Goal: Book appointment/travel/reservation

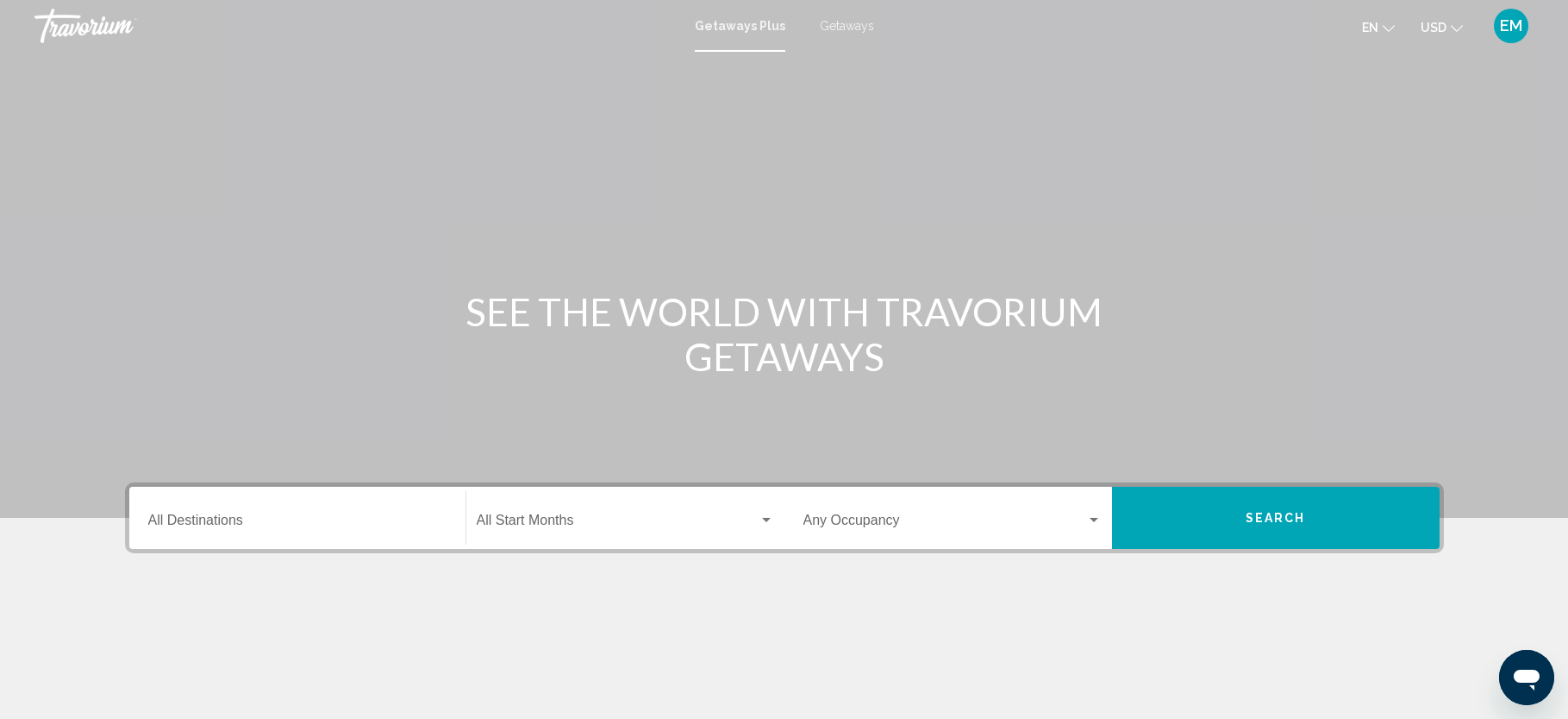
click at [292, 519] on input "Destination All Destinations" at bounding box center [298, 523] width 299 height 15
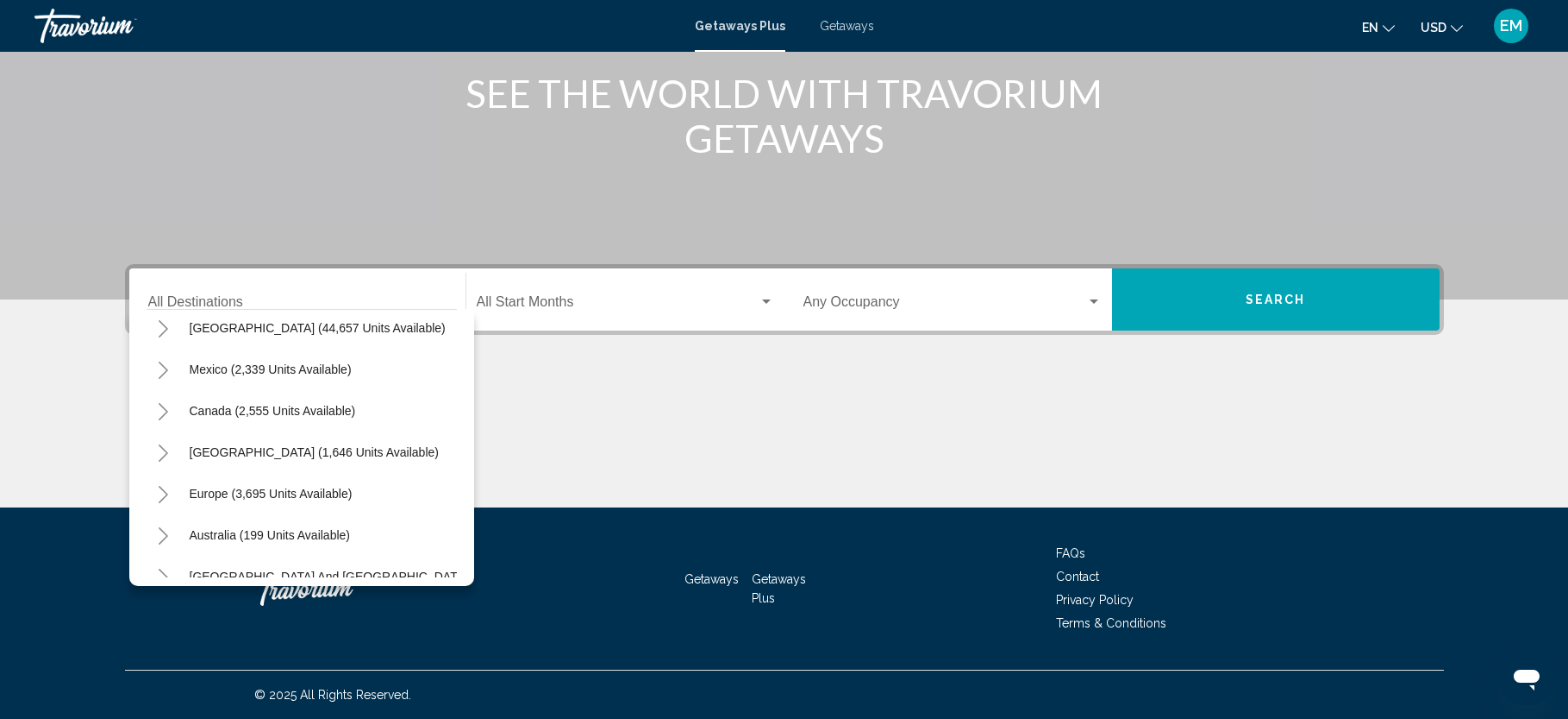
scroll to position [62, 0]
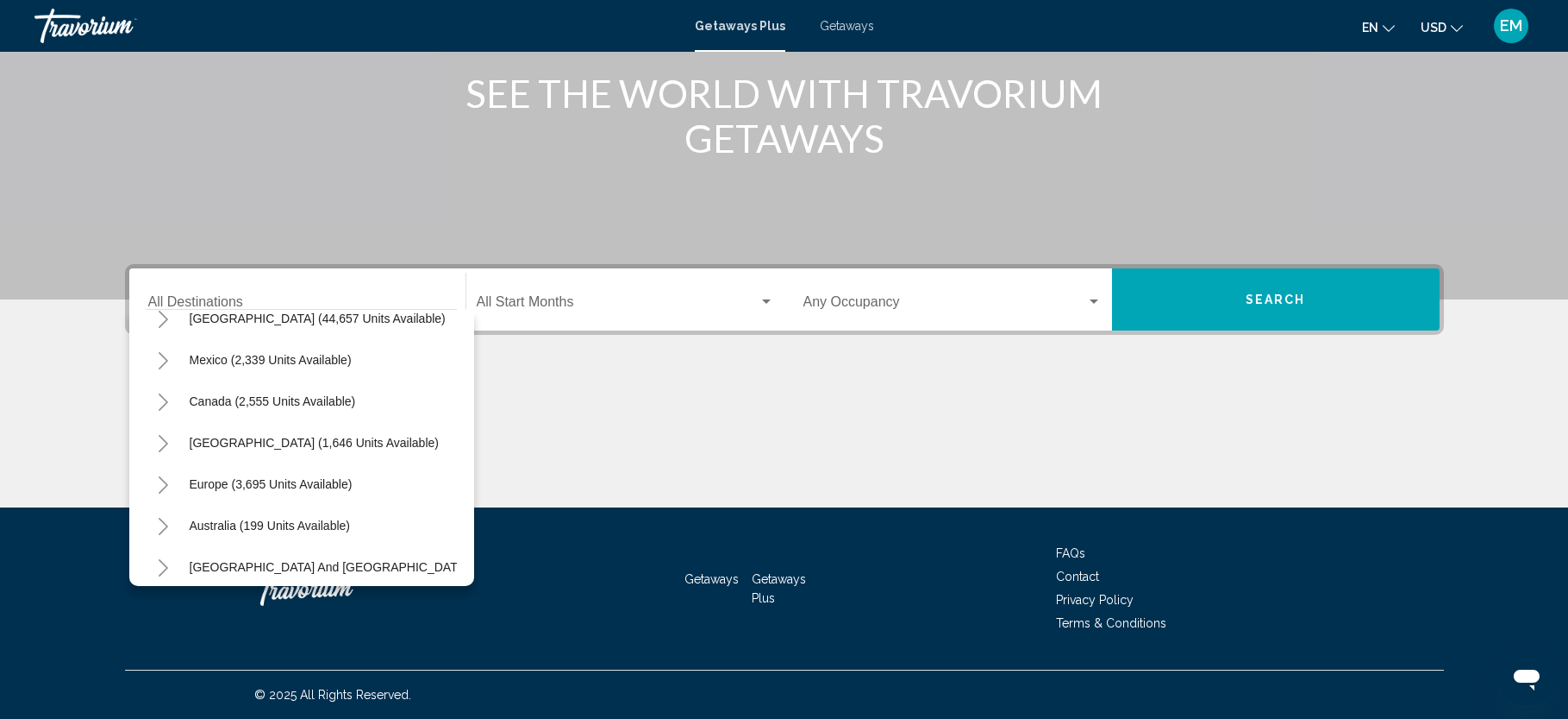
click at [203, 288] on div "Destination All Destinations" at bounding box center [298, 300] width 299 height 54
click at [164, 481] on icon "Toggle Europe (3,695 units available)" at bounding box center [164, 485] width 10 height 17
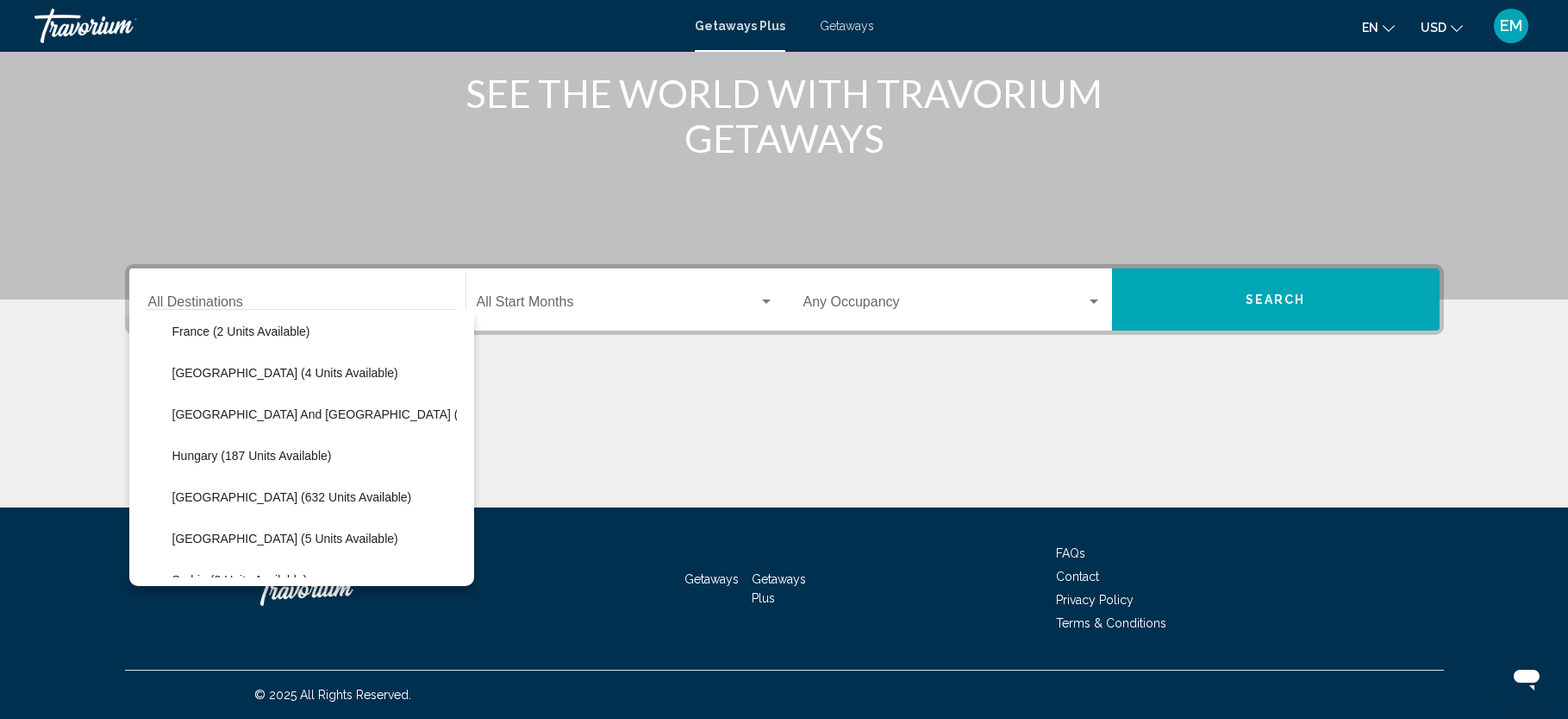
scroll to position [472, 0]
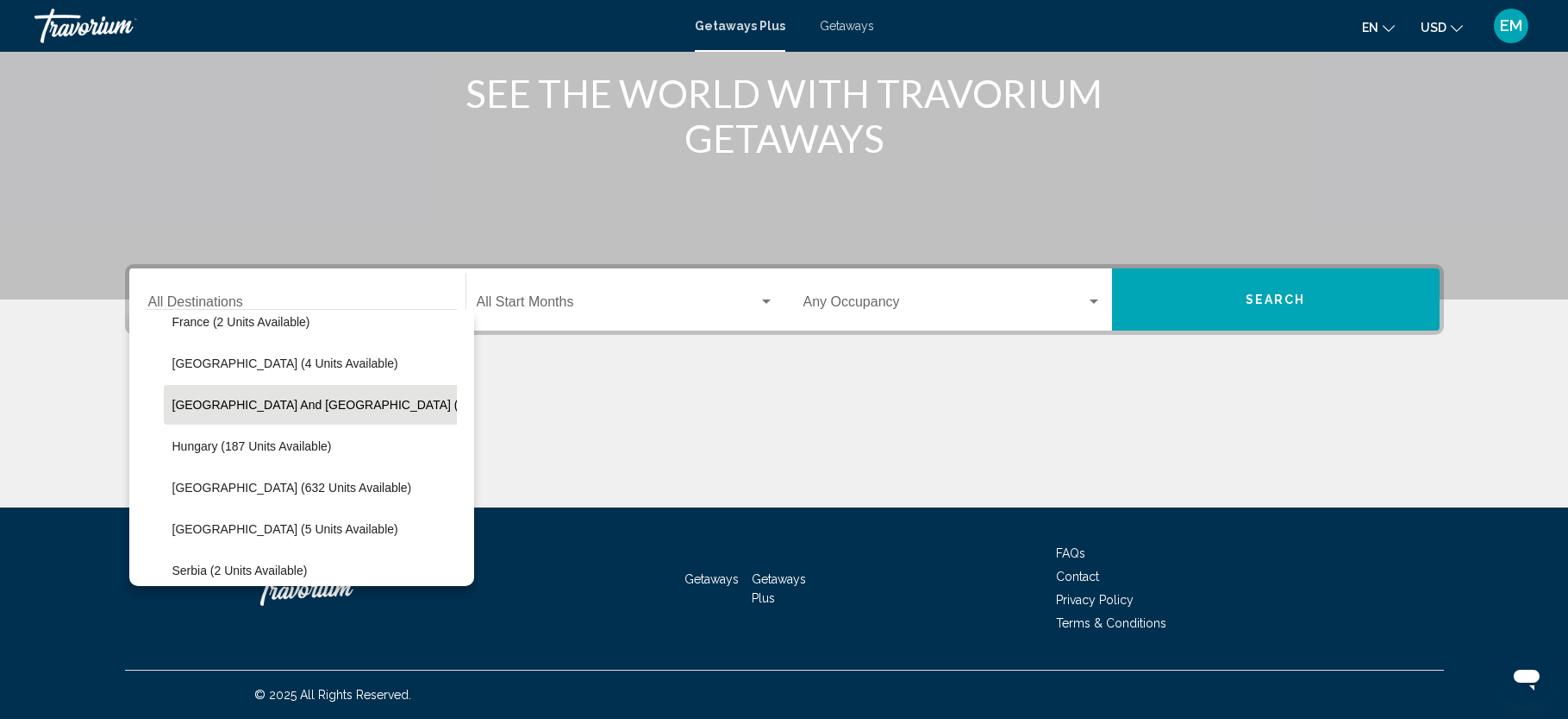
click at [324, 411] on span "[GEOGRAPHIC_DATA] and [GEOGRAPHIC_DATA] (11 units available)" at bounding box center [365, 405] width 386 height 13
type input "**********"
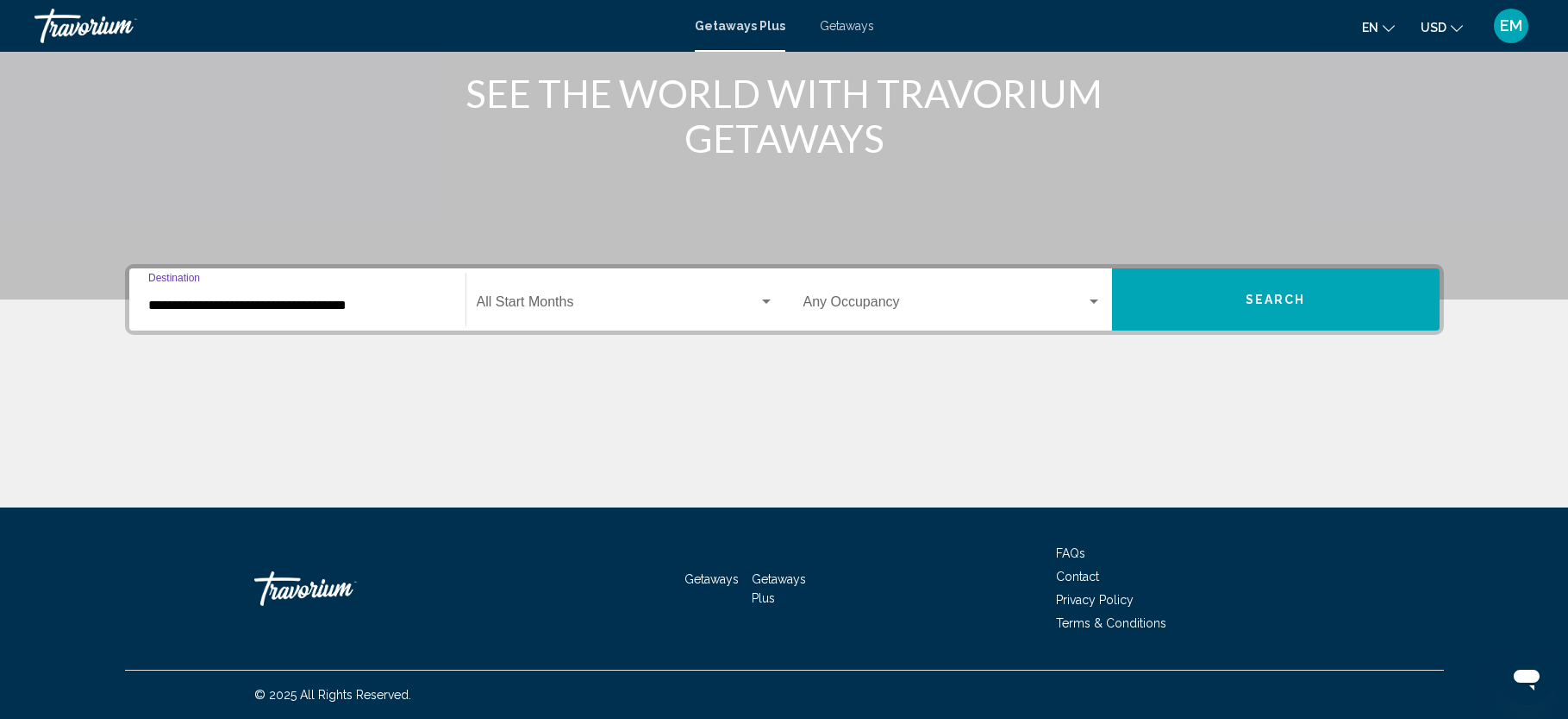
click at [1219, 298] on button "Search" at bounding box center [1276, 299] width 327 height 62
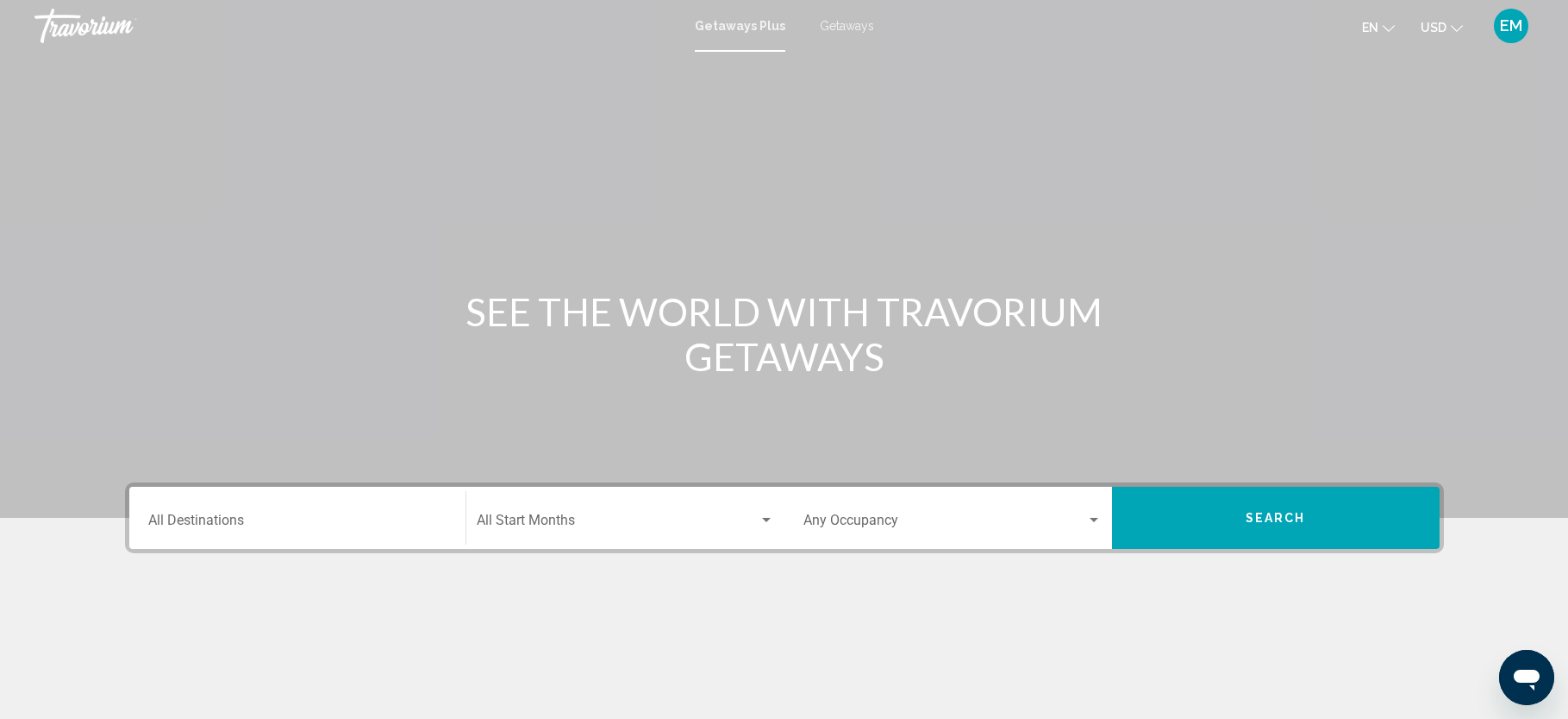
click at [168, 519] on input "Destination All Destinations" at bounding box center [298, 523] width 299 height 15
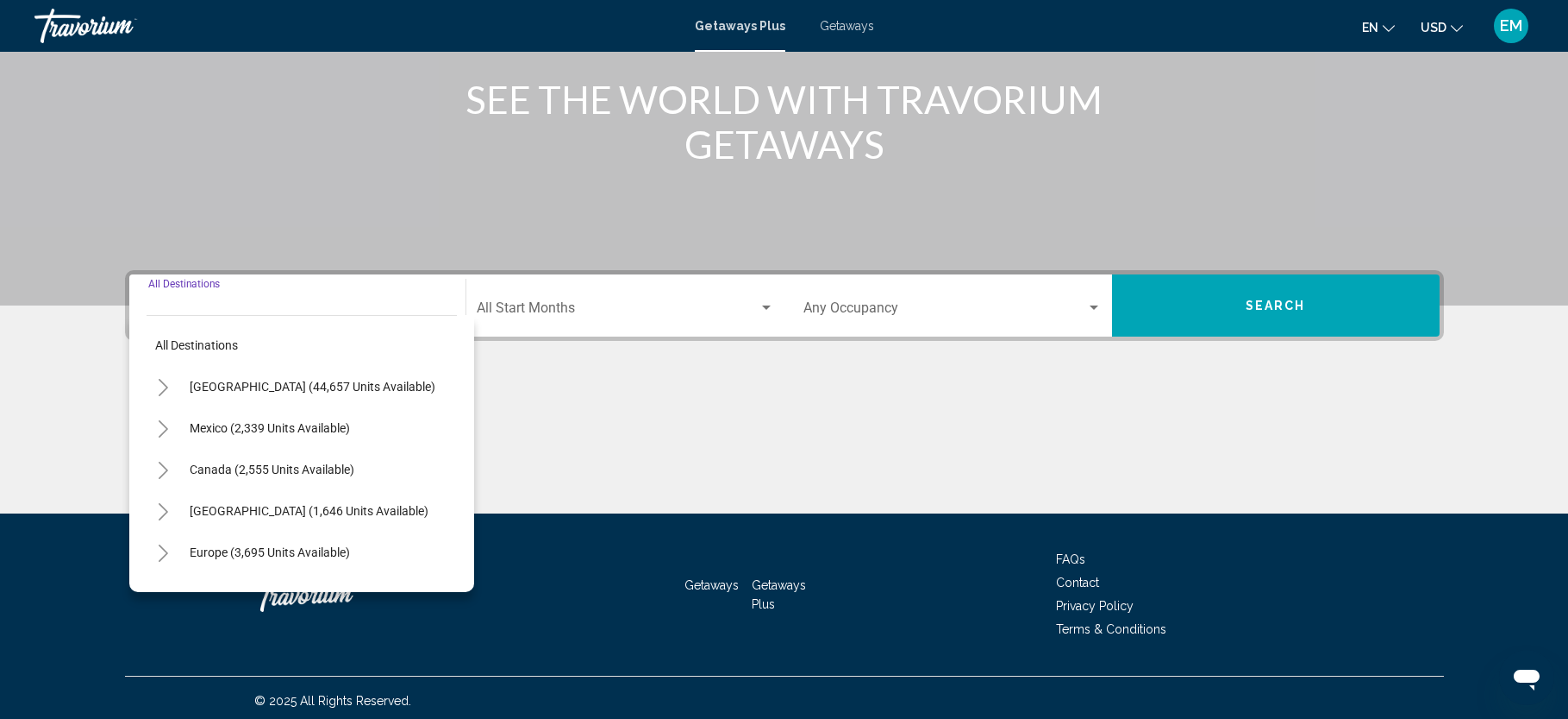
scroll to position [218, 0]
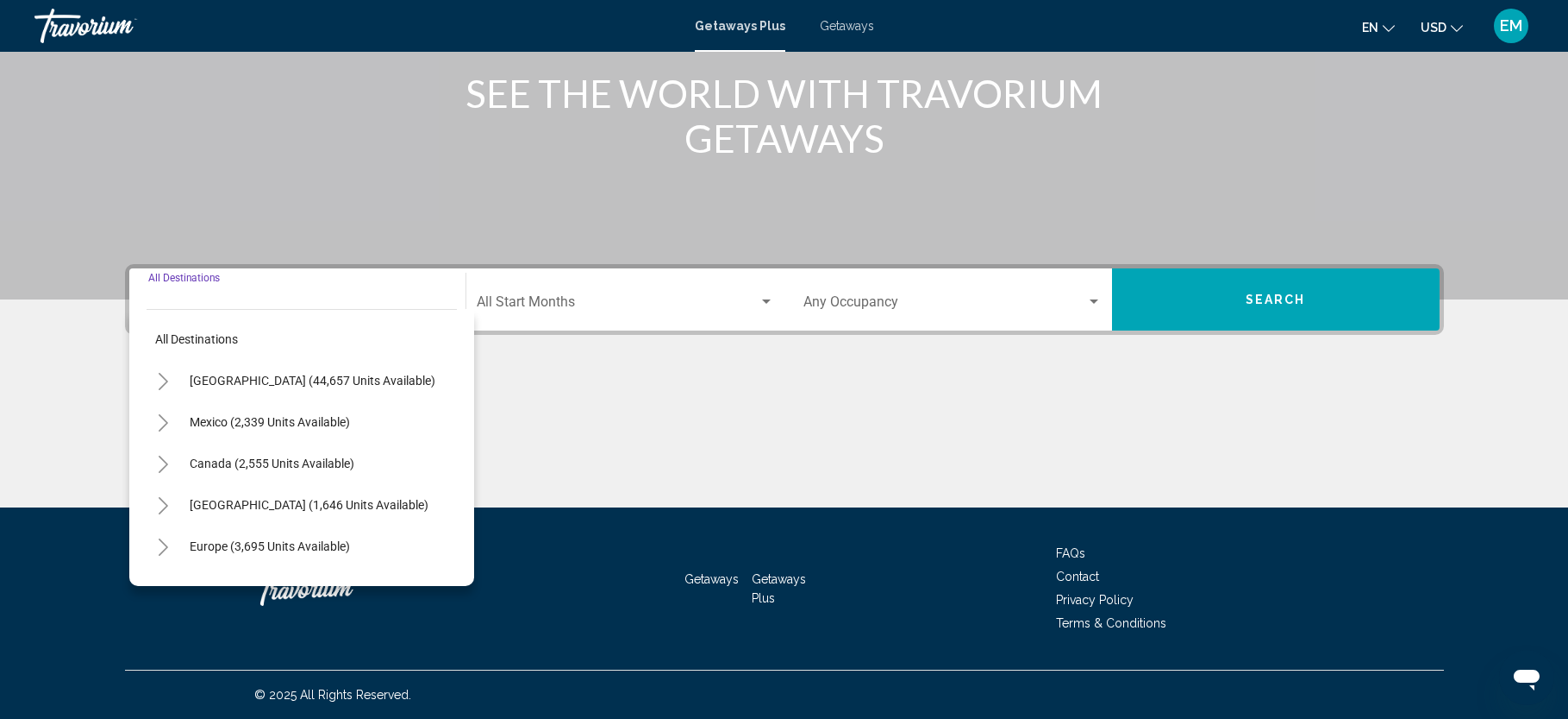
click at [165, 380] on icon "Toggle United States (44,657 units available)" at bounding box center [164, 382] width 10 height 17
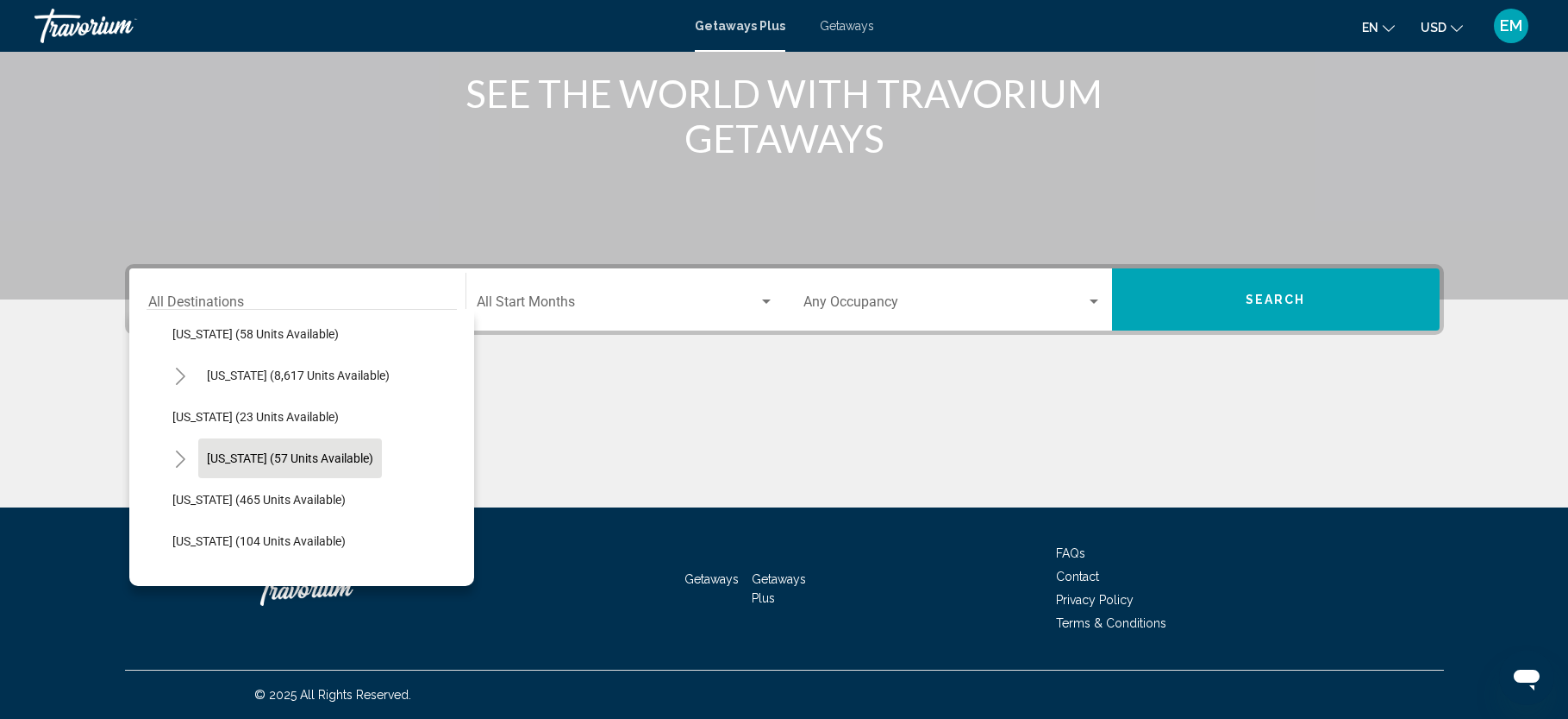
click at [277, 461] on span "[US_STATE] (57 units available)" at bounding box center [290, 458] width 167 height 13
type input "**********"
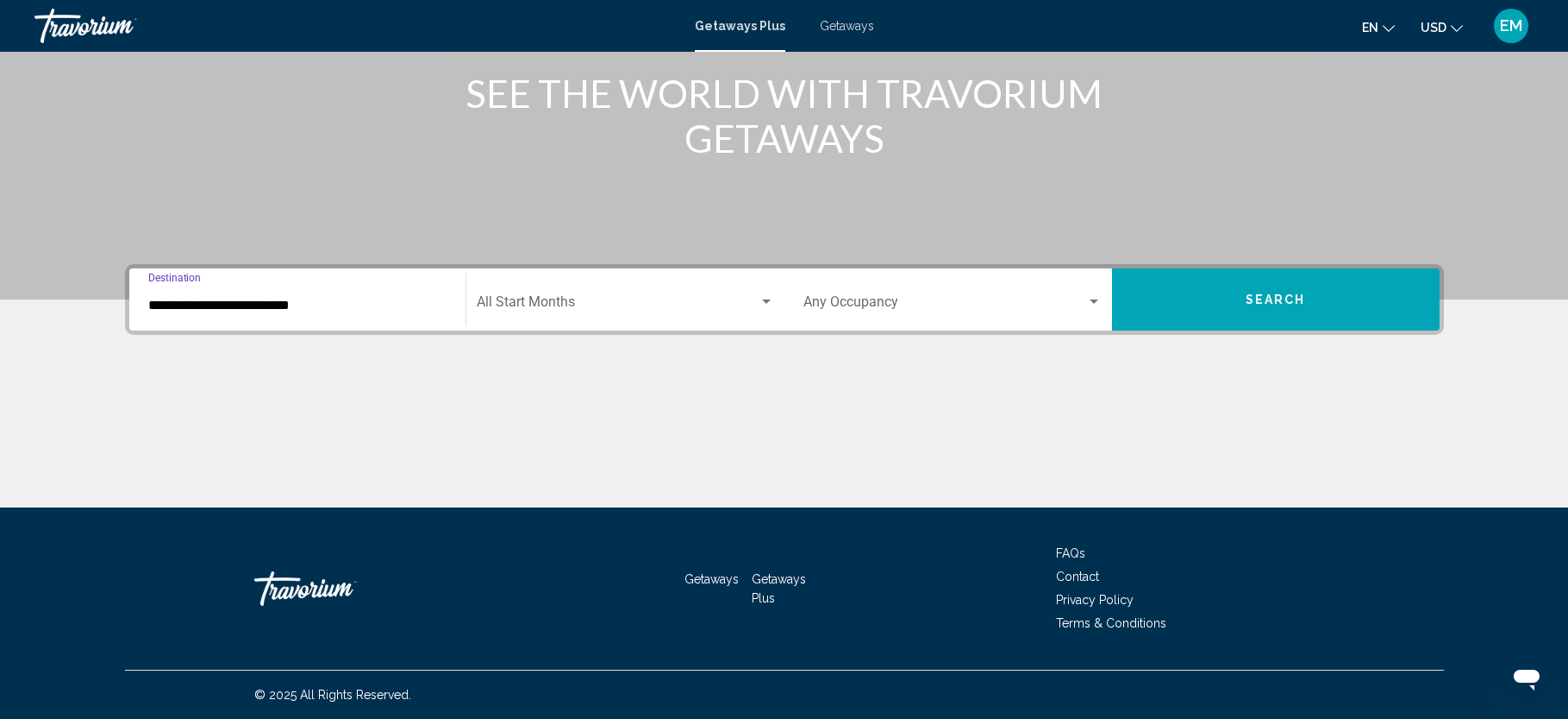
click at [564, 298] on span "Search widget" at bounding box center [617, 306] width 282 height 15
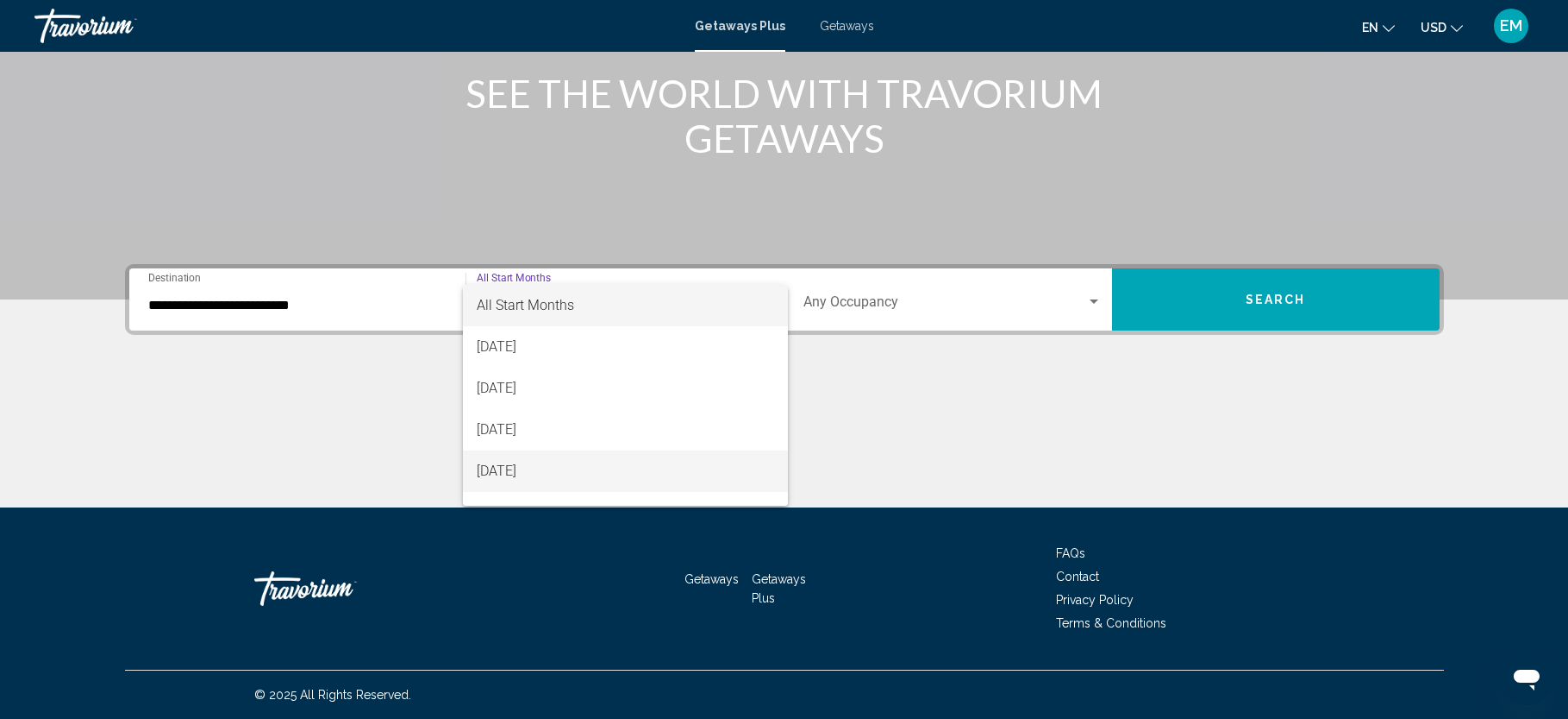
click at [542, 467] on span "[DATE]" at bounding box center [625, 470] width 298 height 41
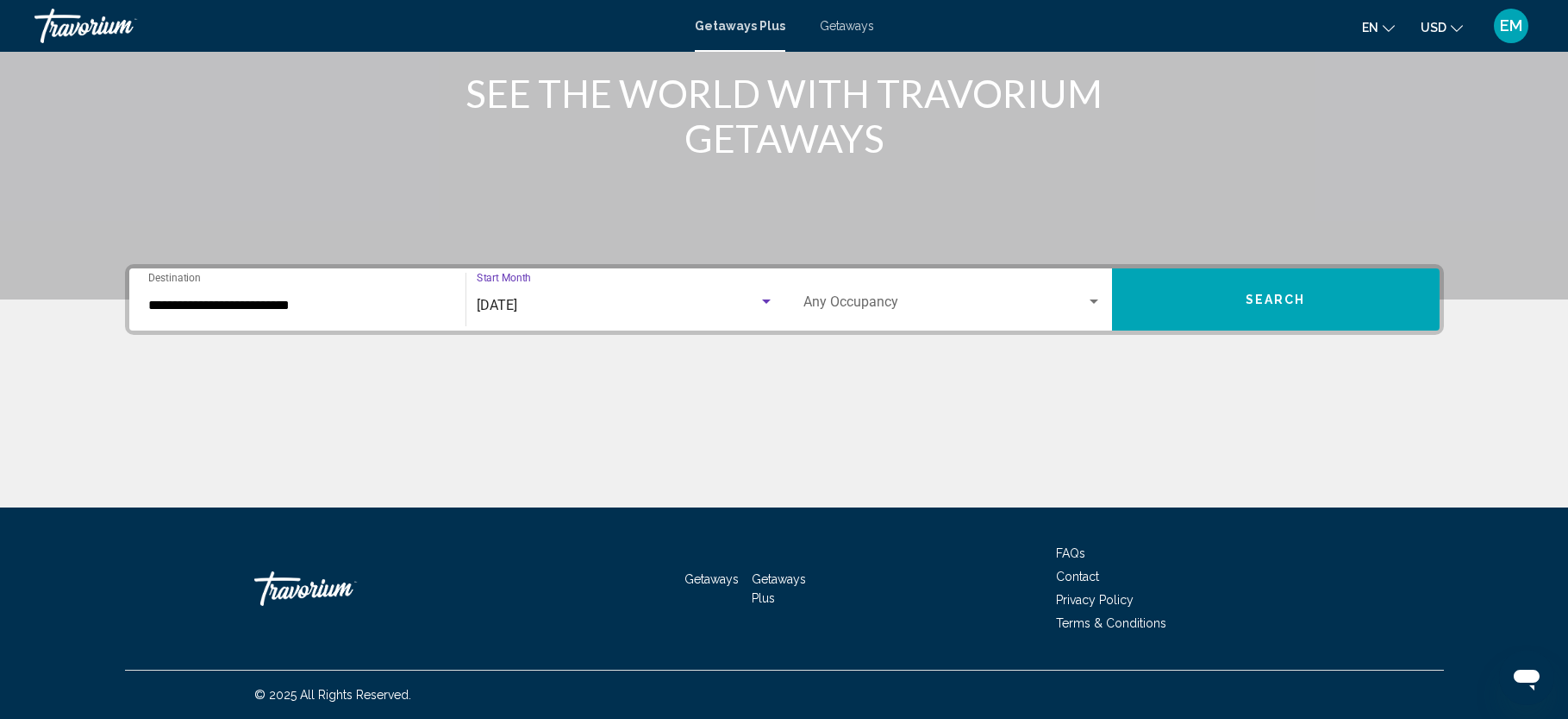
click at [1207, 290] on button "Search" at bounding box center [1276, 299] width 327 height 62
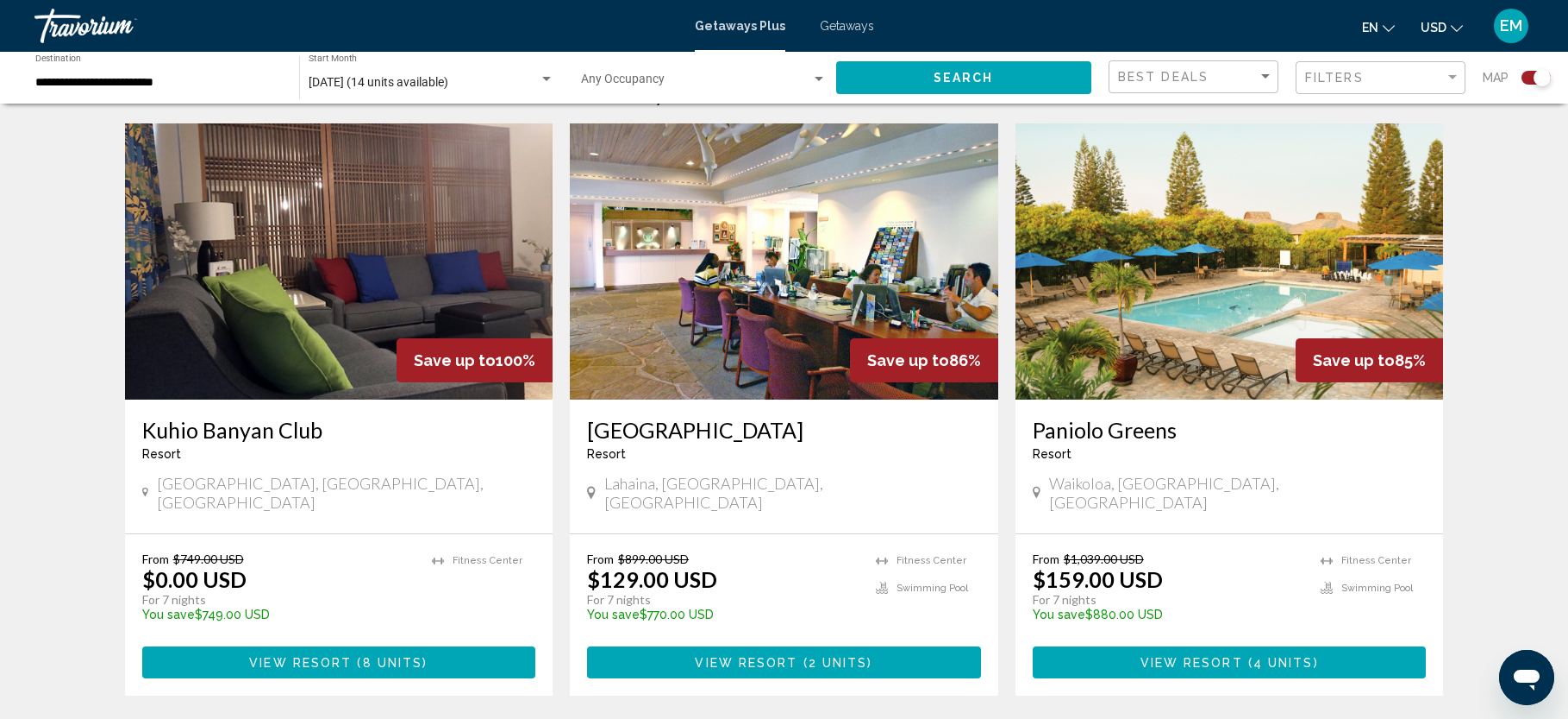
scroll to position [587, 0]
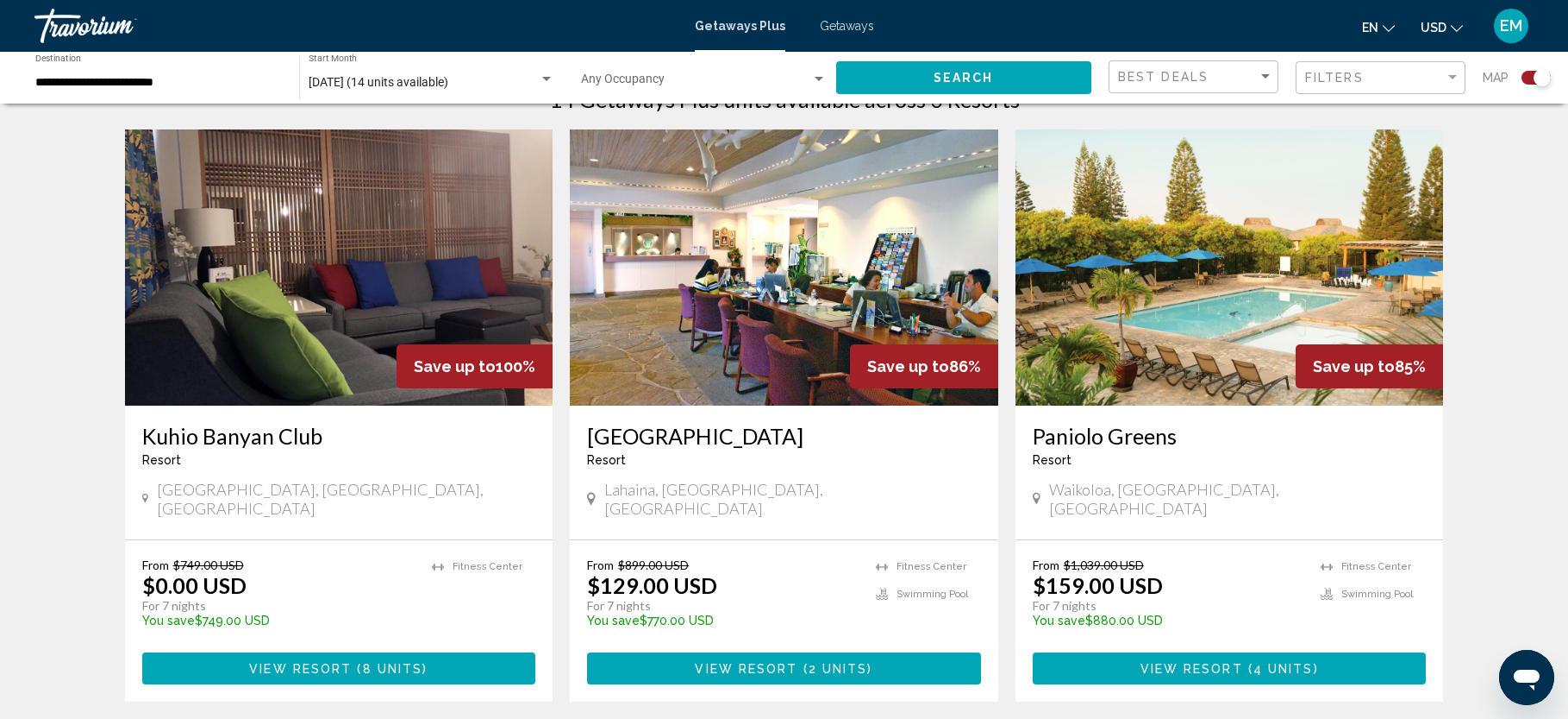
click at [379, 270] on img "Main content" at bounding box center [339, 267] width 429 height 276
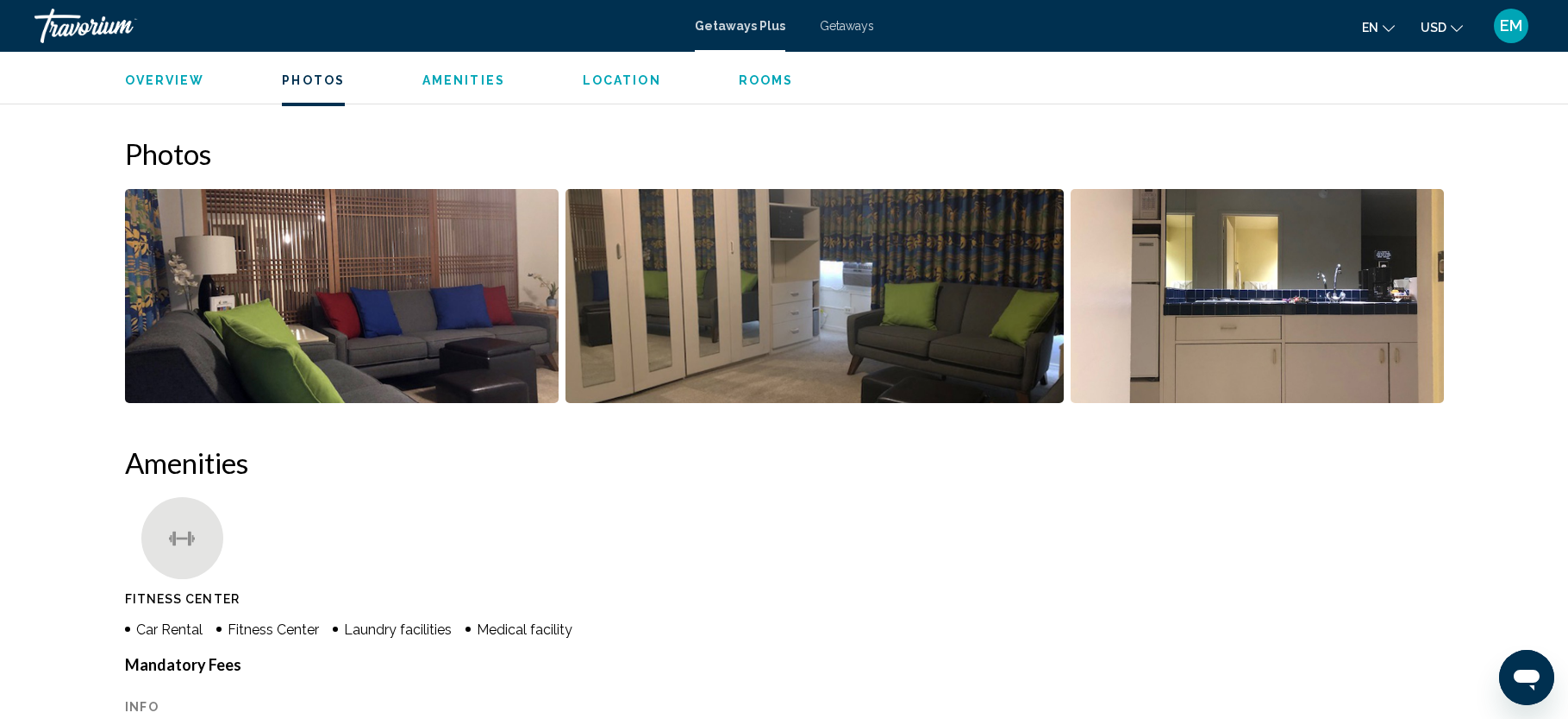
scroll to position [477, 0]
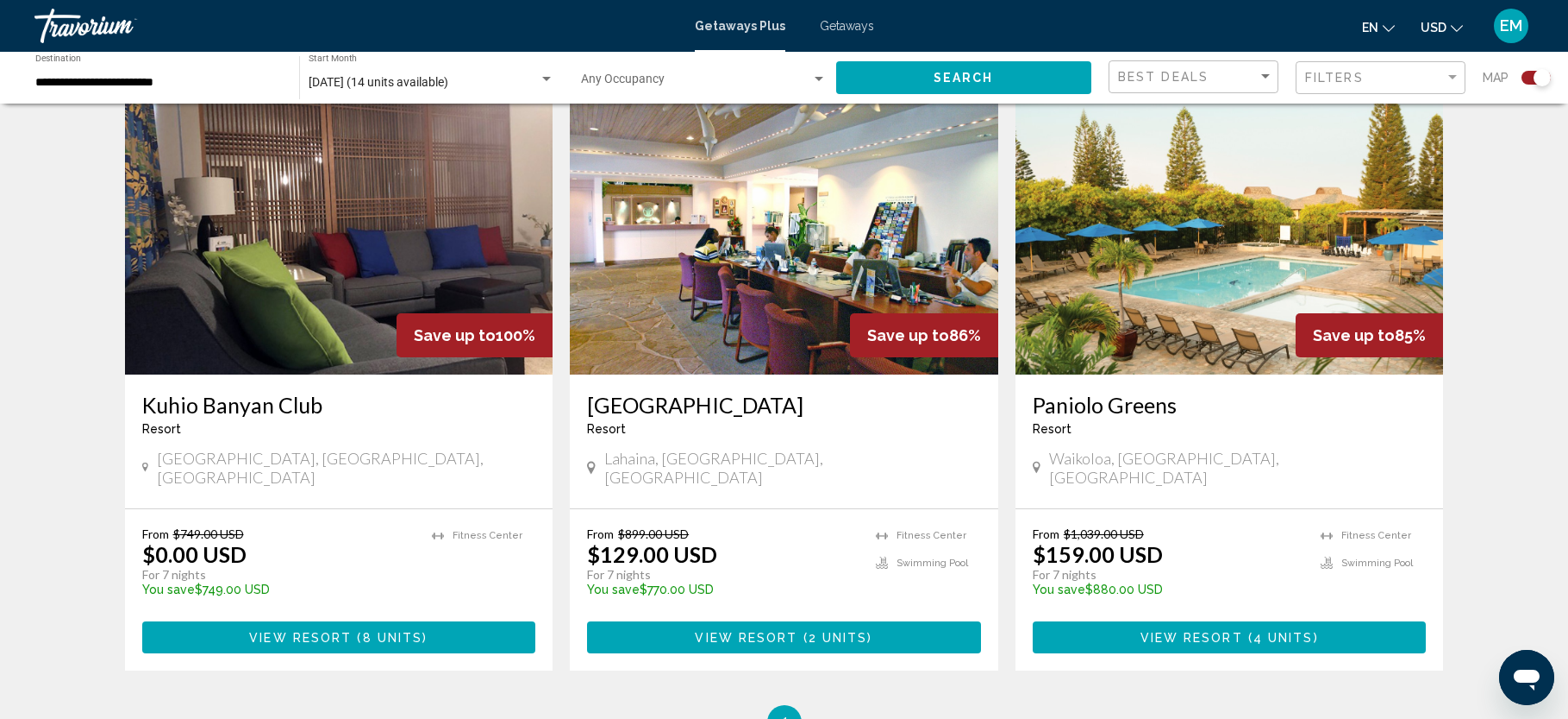
scroll to position [621, 0]
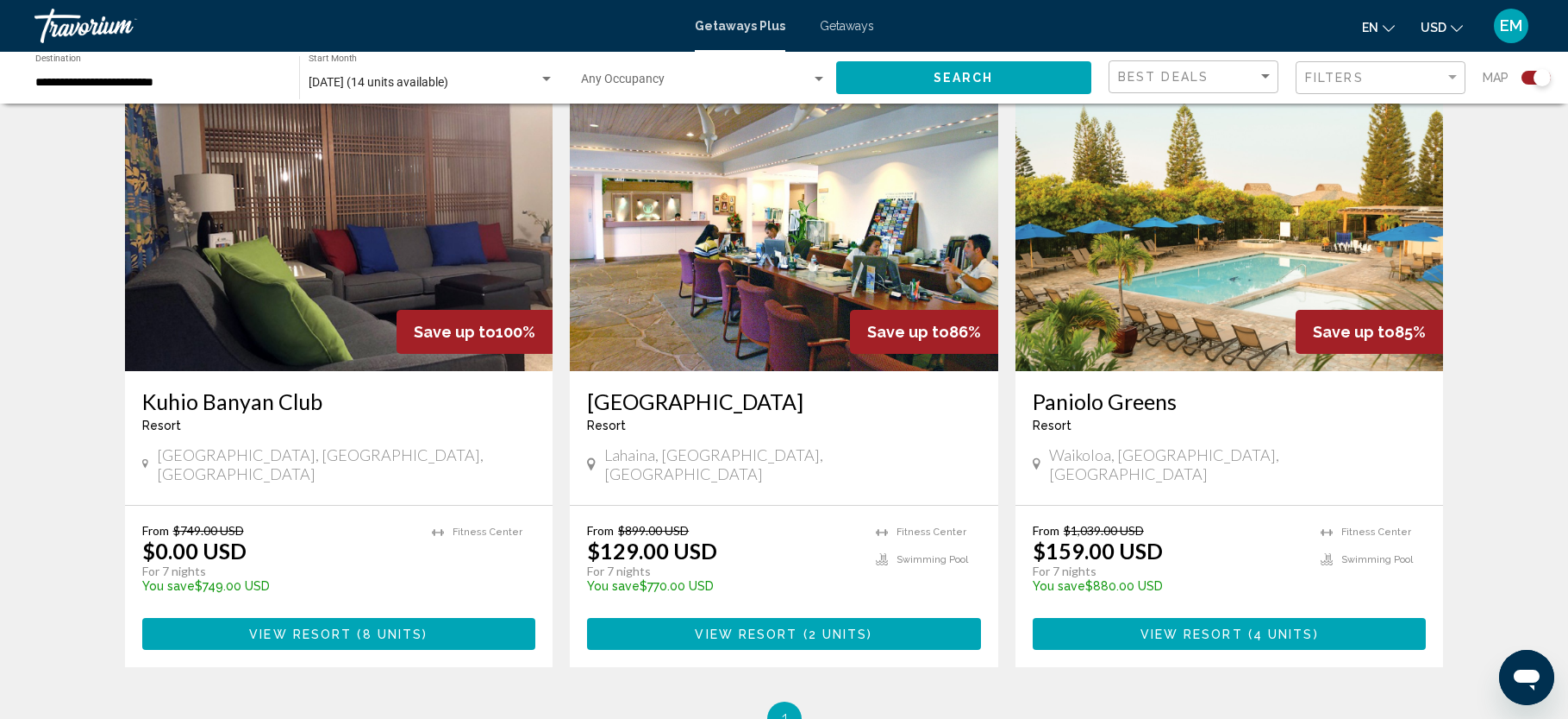
click at [757, 253] on img "Main content" at bounding box center [784, 232] width 429 height 276
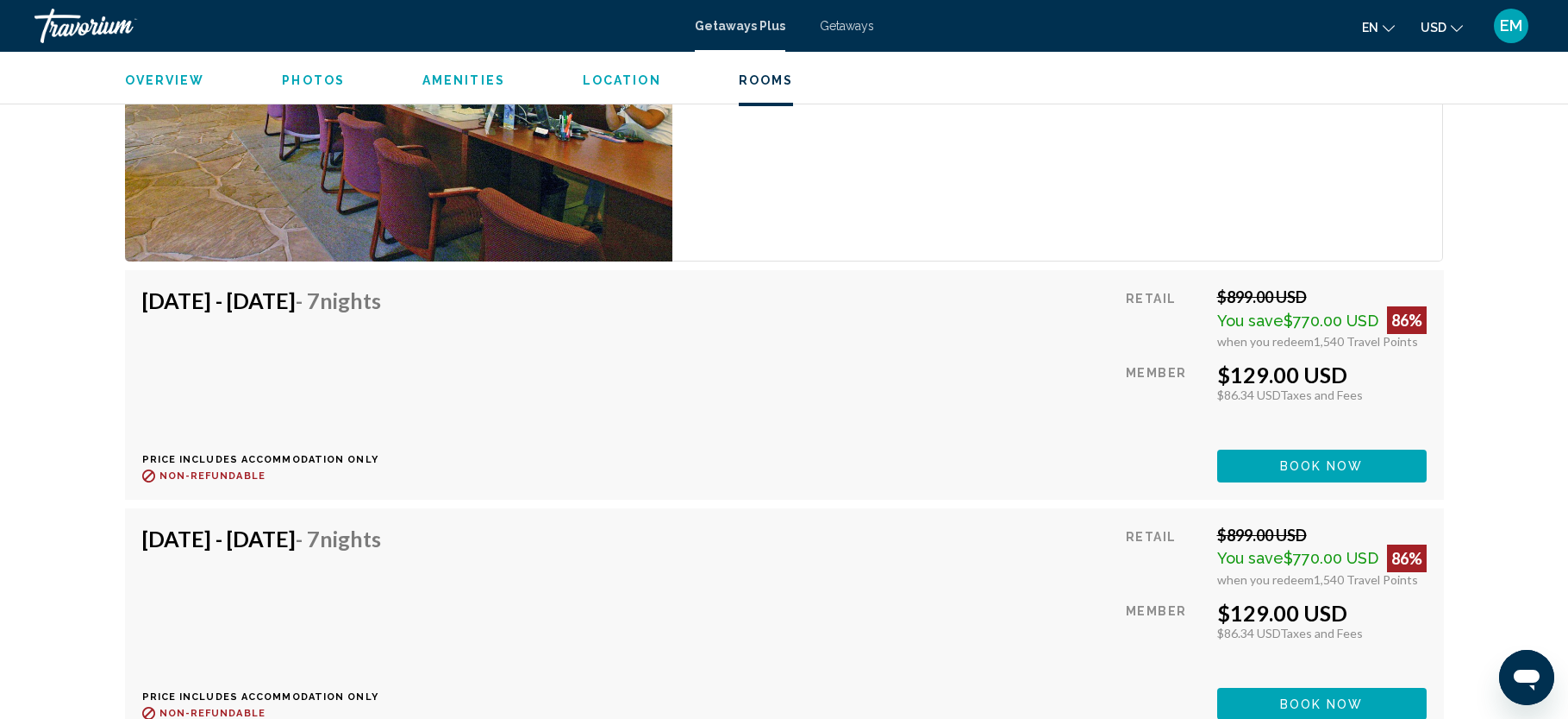
scroll to position [3335, 0]
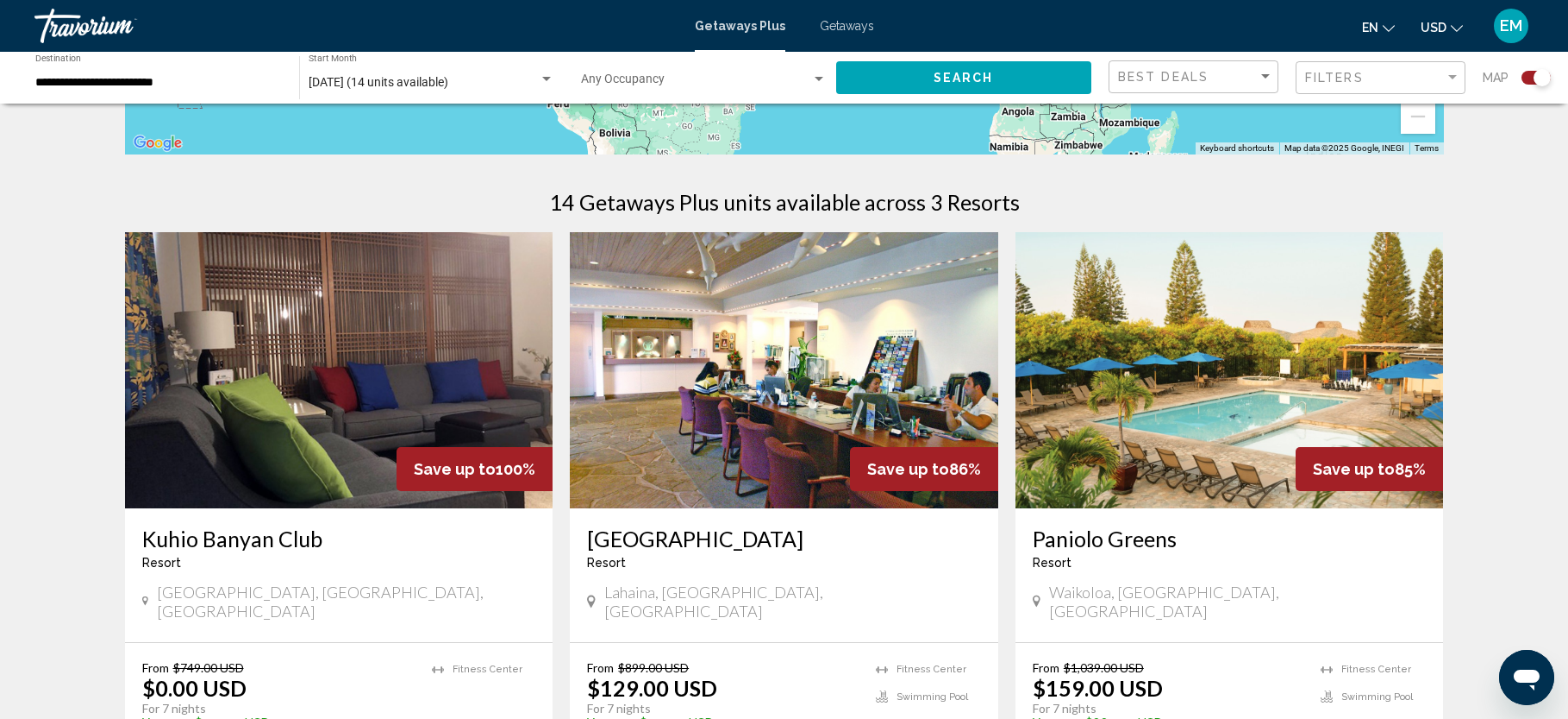
scroll to position [518, 0]
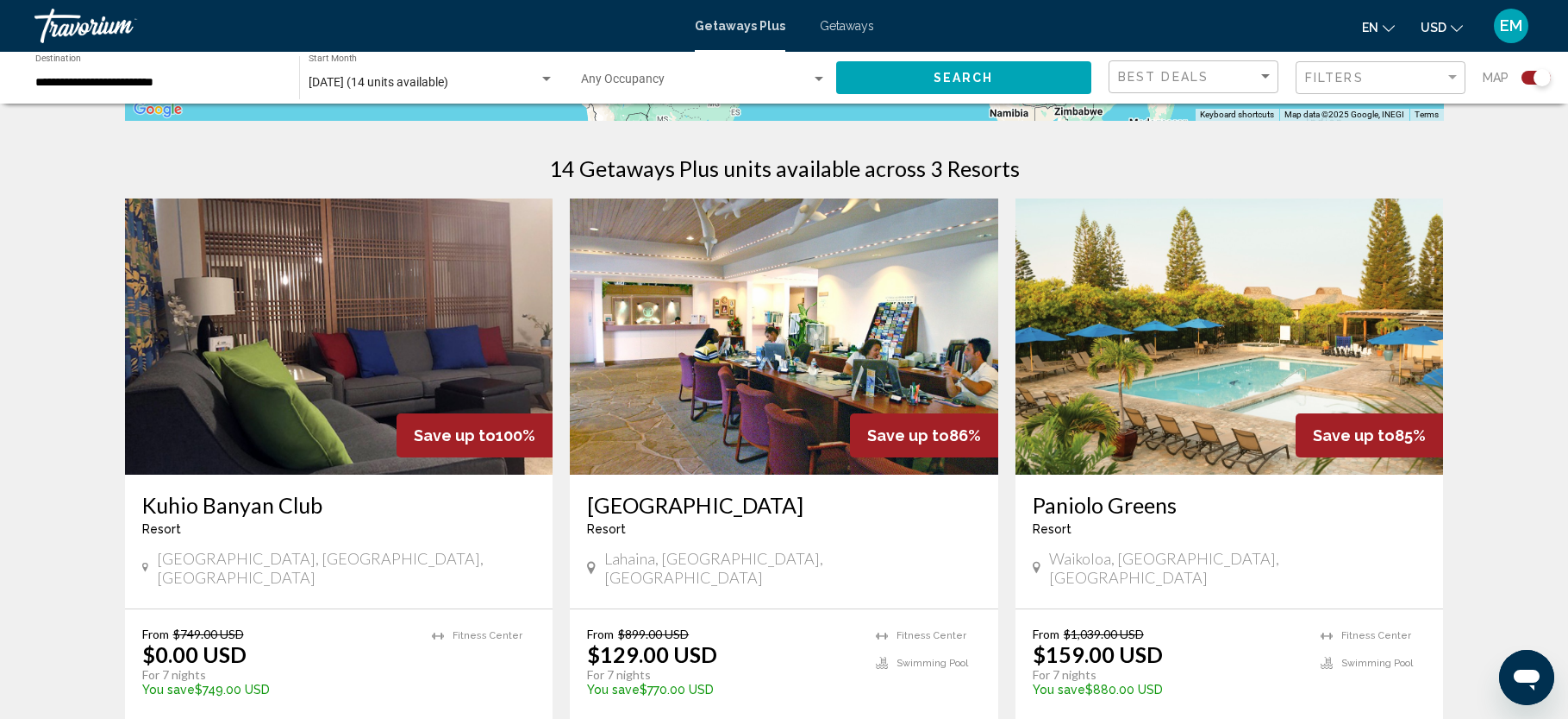
click at [1174, 293] on img "Main content" at bounding box center [1229, 336] width 429 height 276
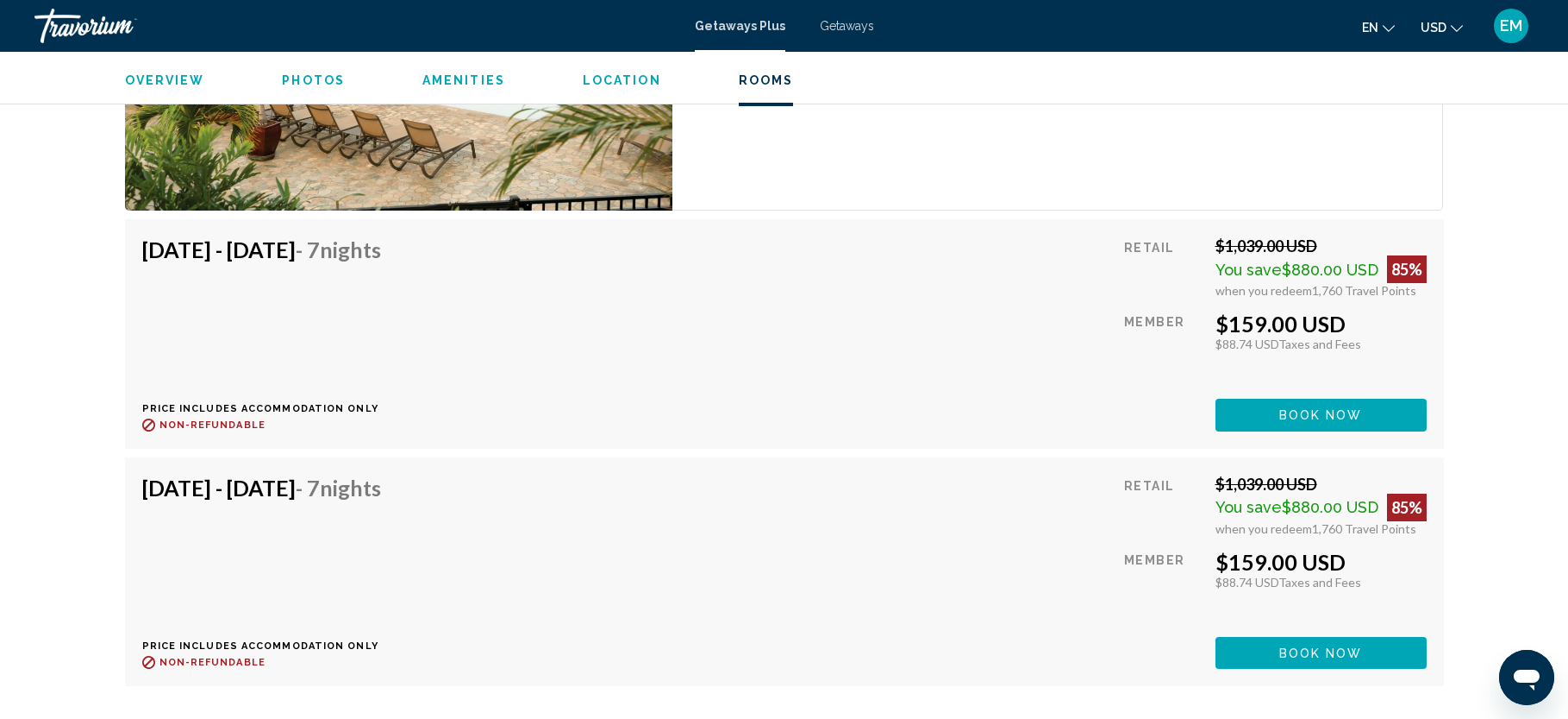
scroll to position [3574, 0]
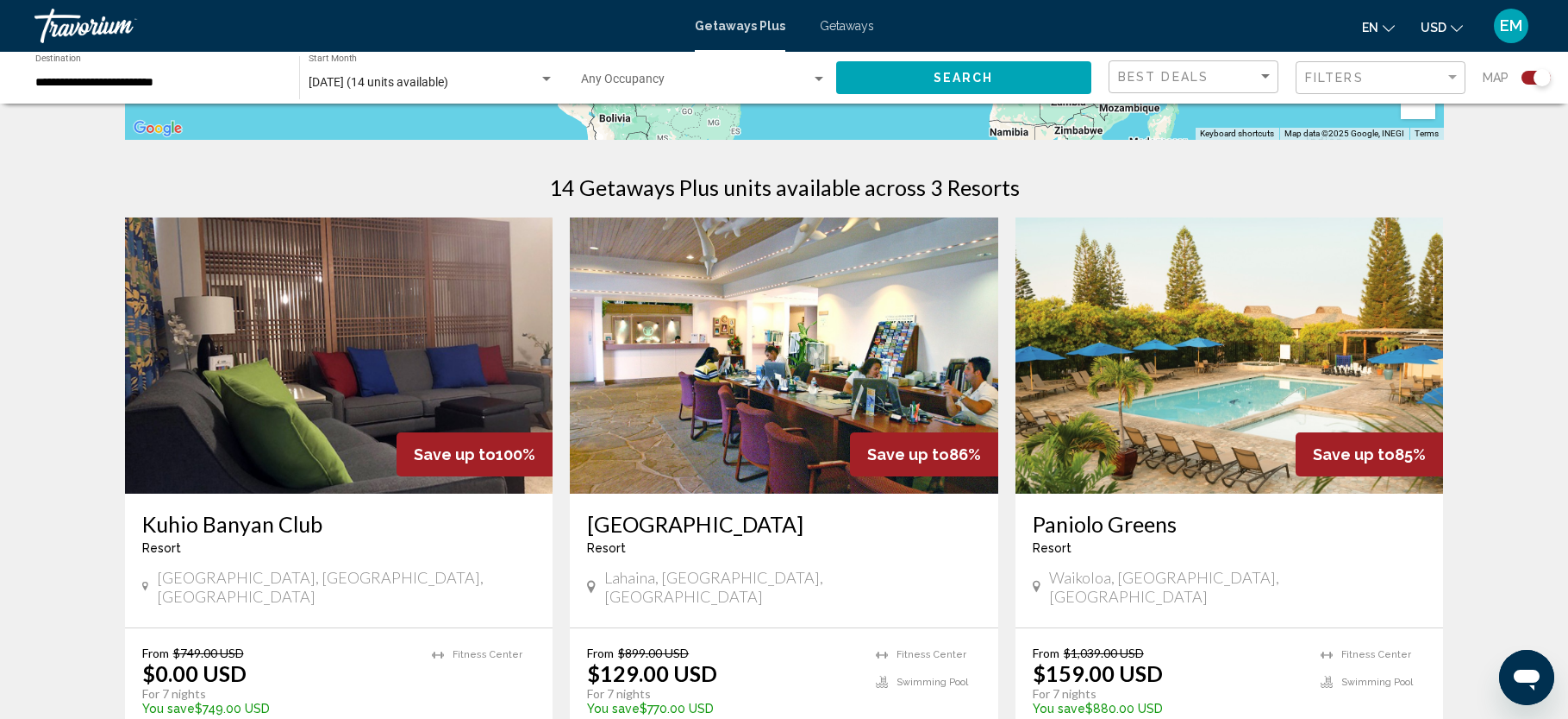
scroll to position [518, 0]
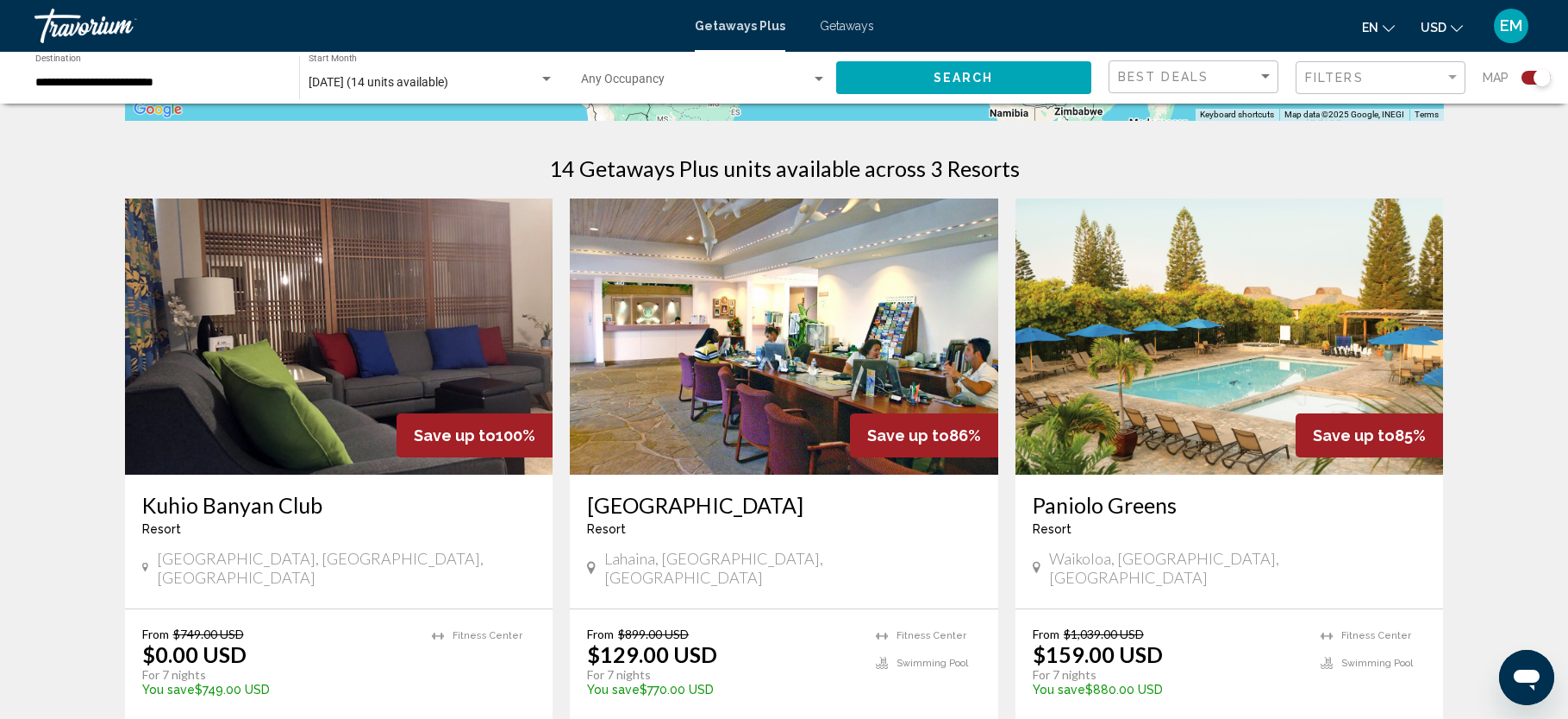
click at [250, 358] on img "Main content" at bounding box center [339, 336] width 429 height 276
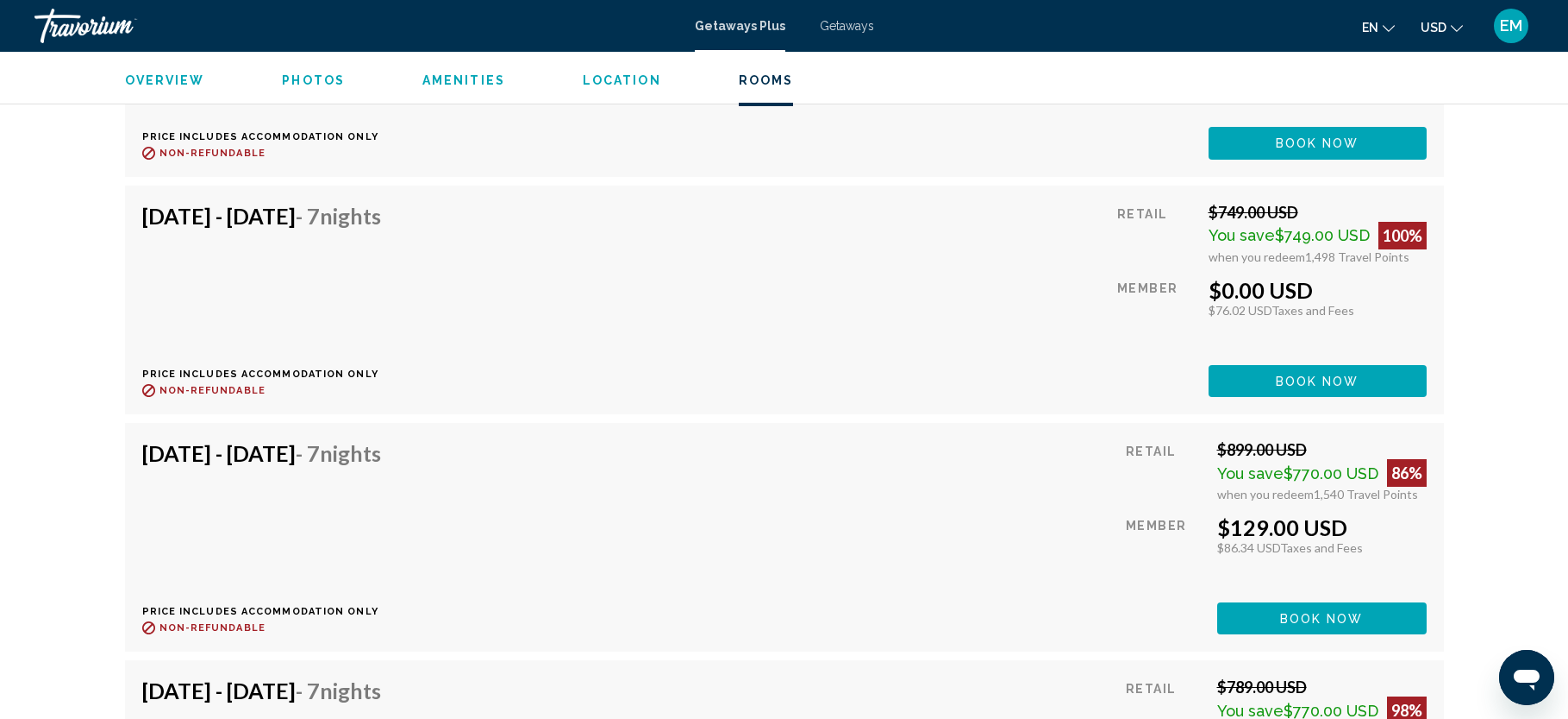
scroll to position [3377, 0]
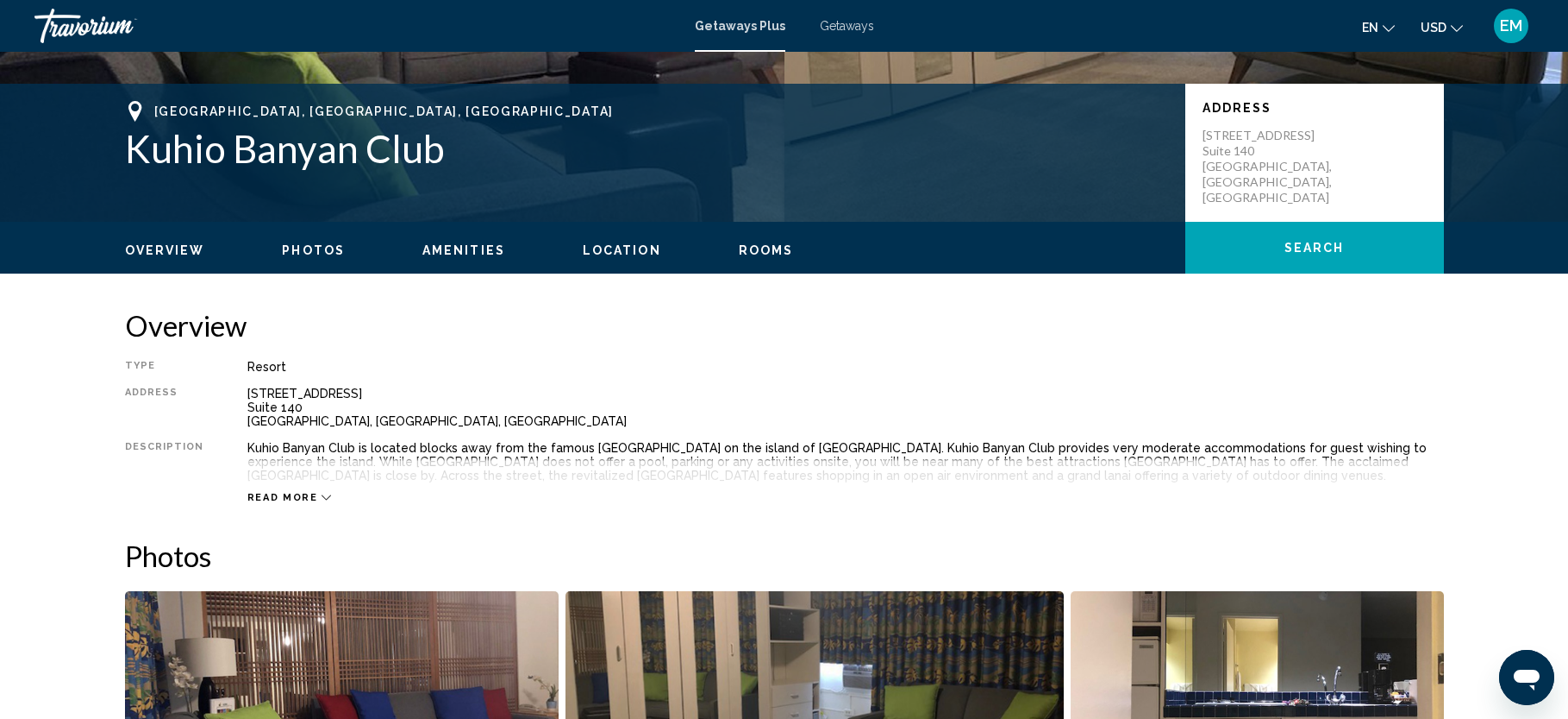
scroll to position [341, 0]
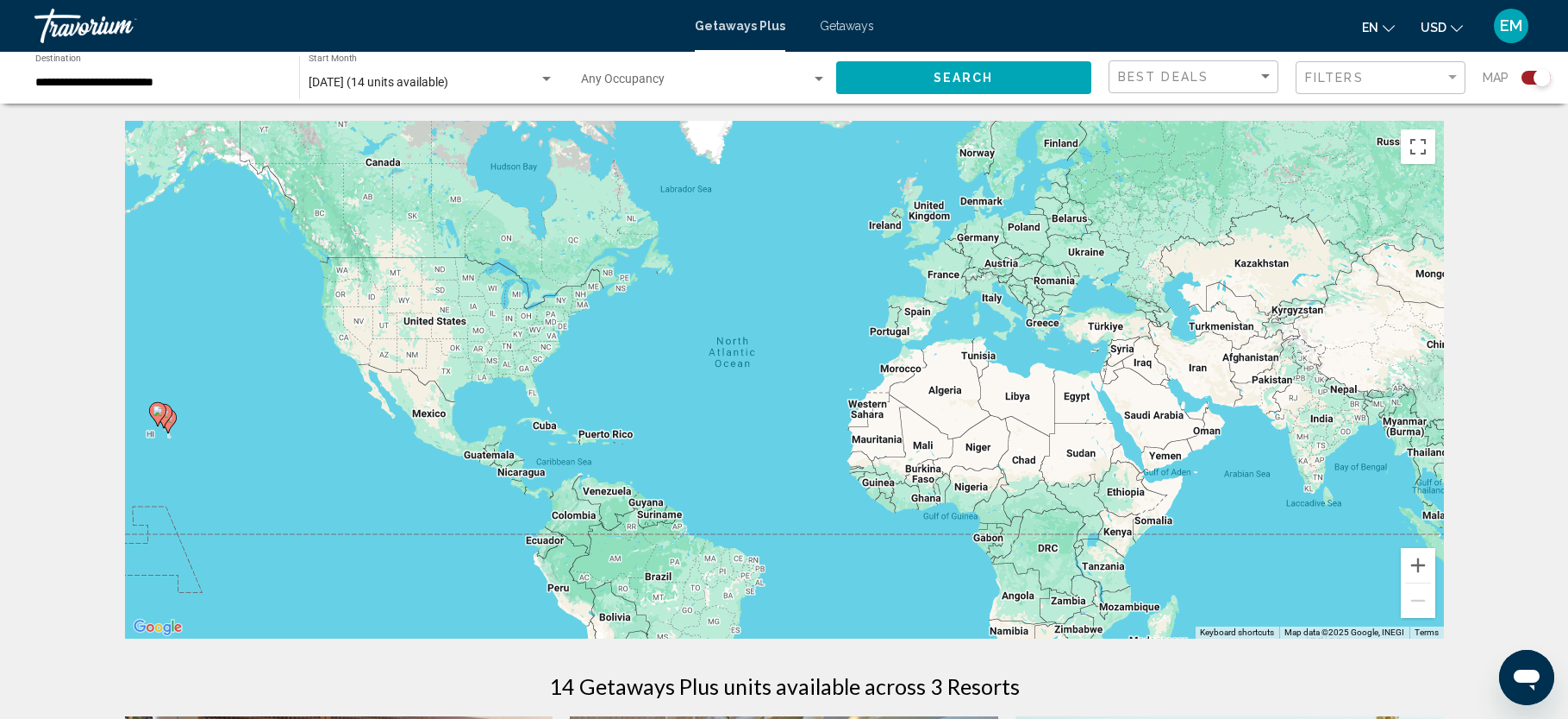
click at [448, 83] on span "[DATE] (14 units available)" at bounding box center [378, 82] width 140 height 13
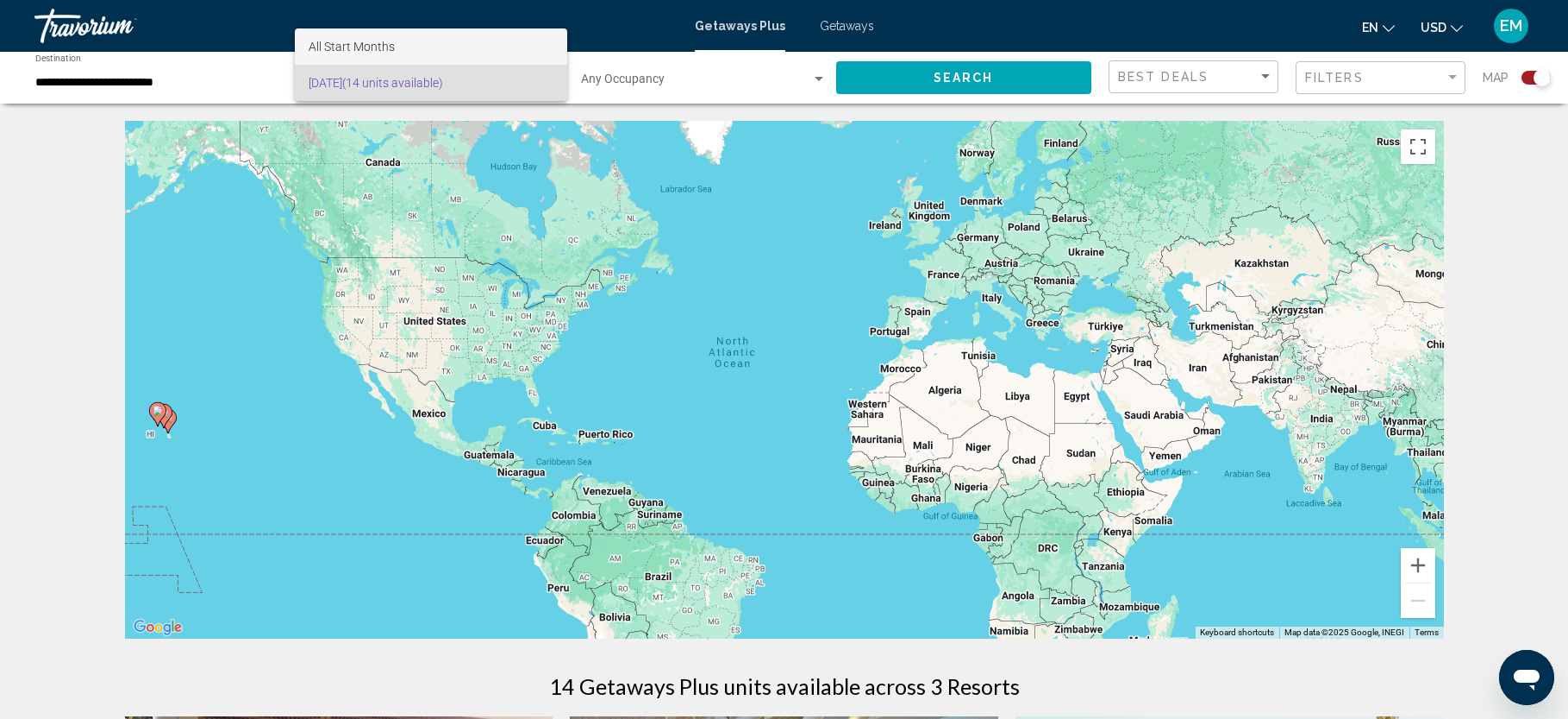
click at [453, 40] on span "All Start Months" at bounding box center [431, 47] width 245 height 37
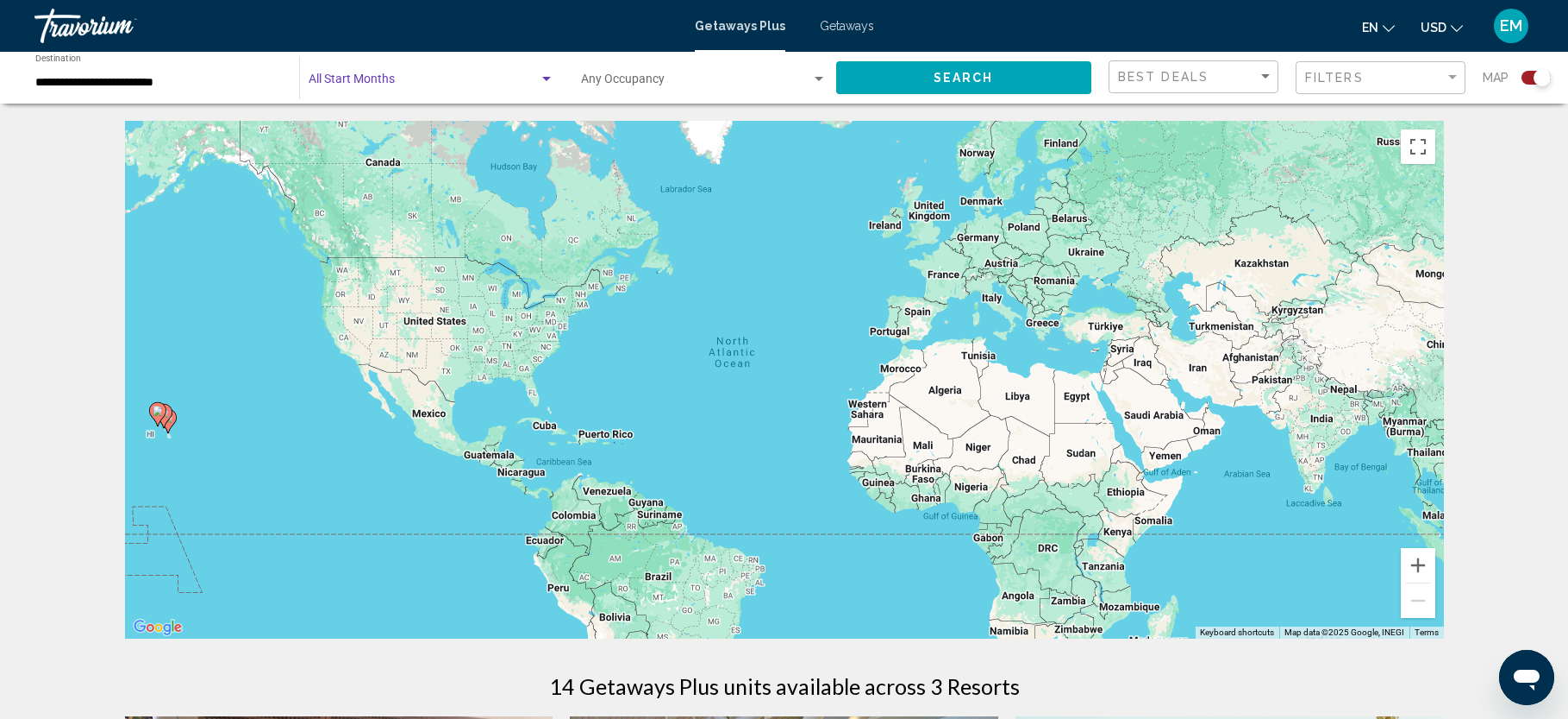
click at [543, 82] on div "Search widget" at bounding box center [546, 79] width 15 height 13
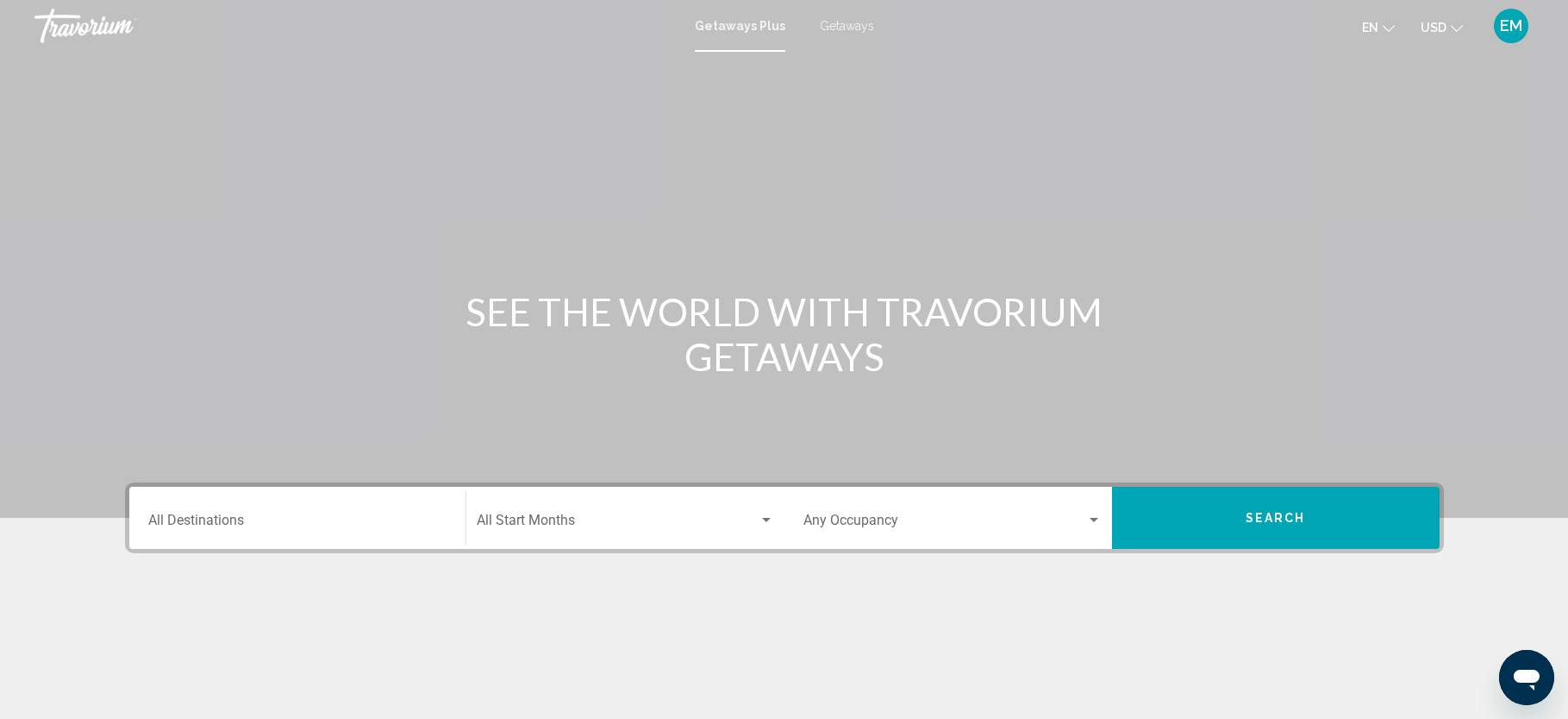
drag, startPoint x: 52, startPoint y: 242, endPoint x: 71, endPoint y: 347, distance: 106.7
click at [71, 347] on div "Main content" at bounding box center [784, 258] width 1568 height 518
click at [172, 514] on div "Destination All Destinations" at bounding box center [298, 518] width 299 height 54
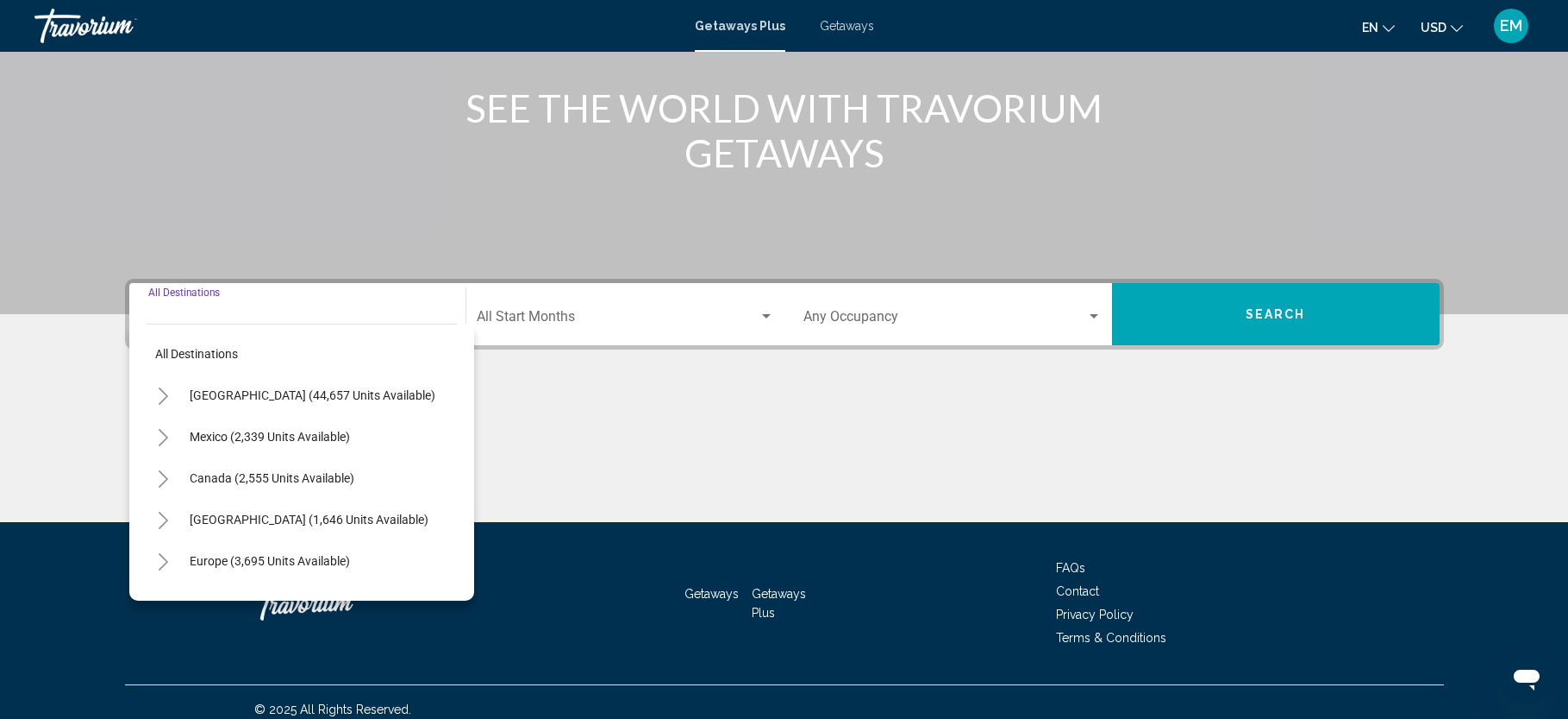
scroll to position [218, 0]
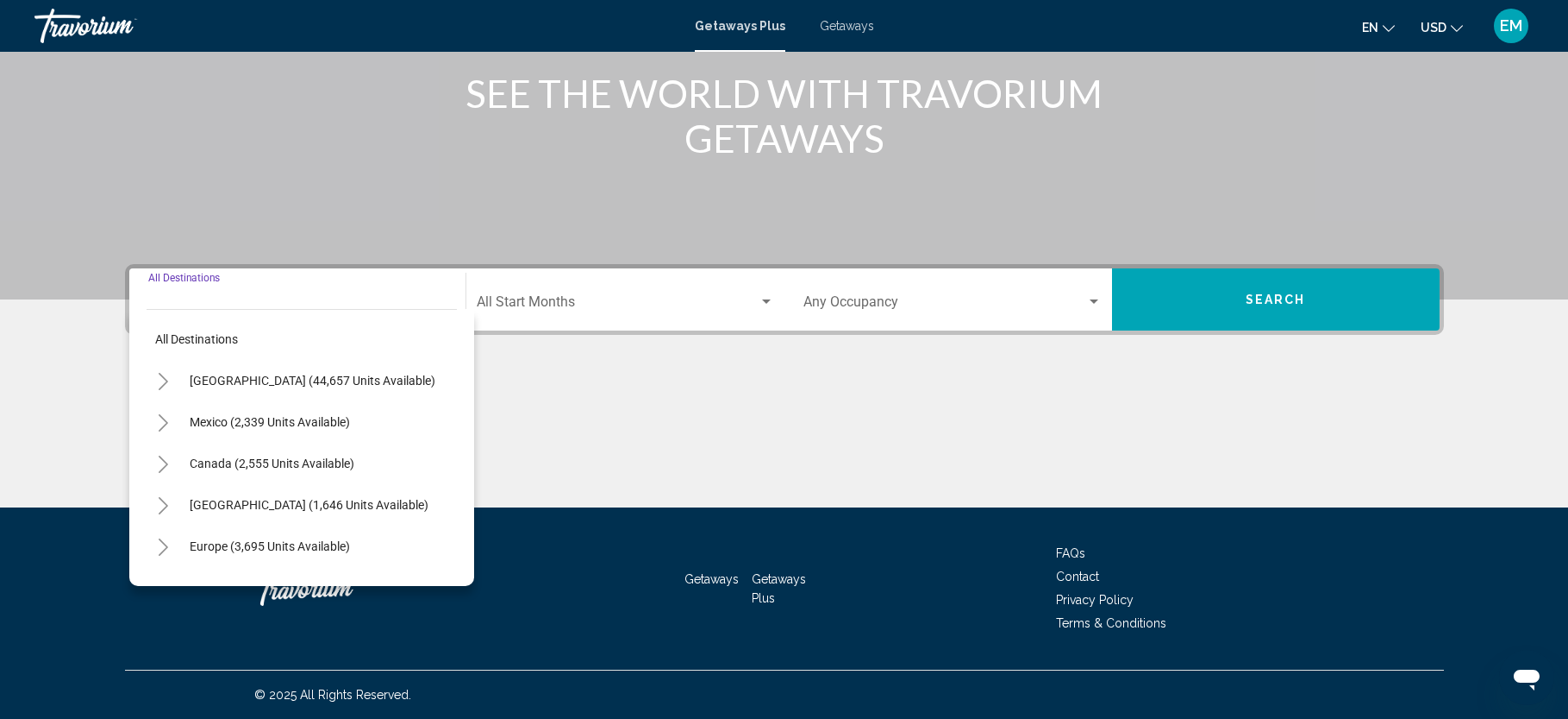
click at [160, 380] on icon "Toggle United States (44,657 units available)" at bounding box center [163, 382] width 13 height 17
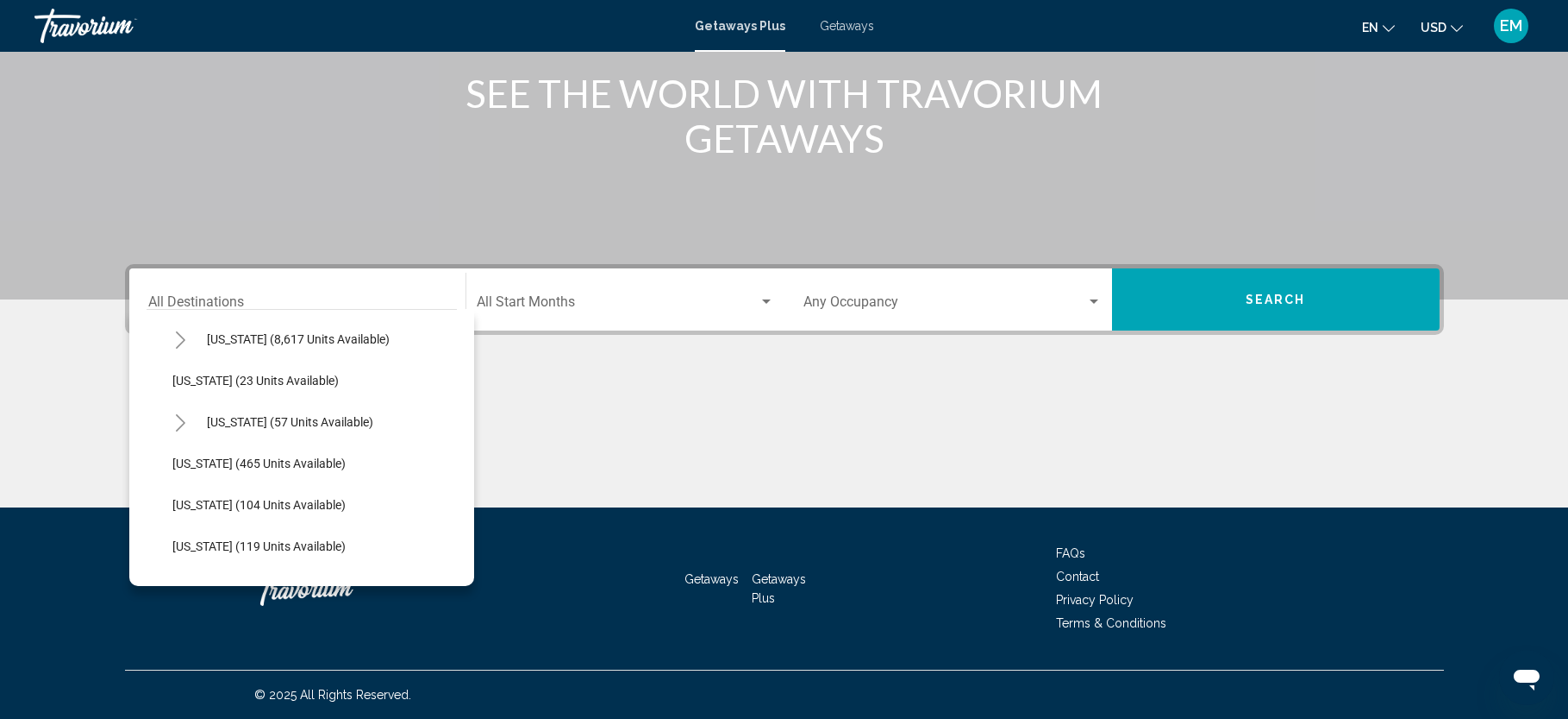
scroll to position [312, 0]
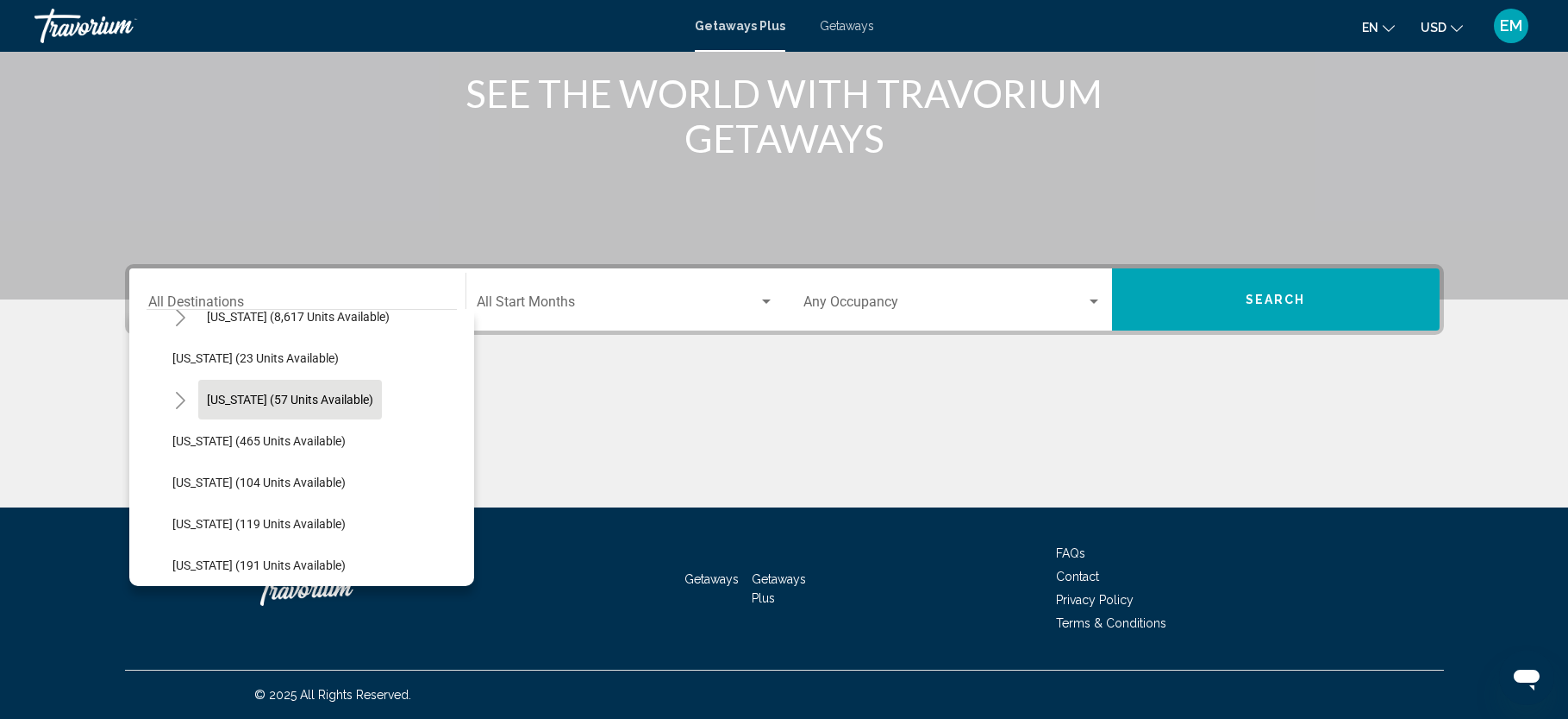
click at [298, 393] on span "[US_STATE] (57 units available)" at bounding box center [290, 399] width 167 height 13
type input "**********"
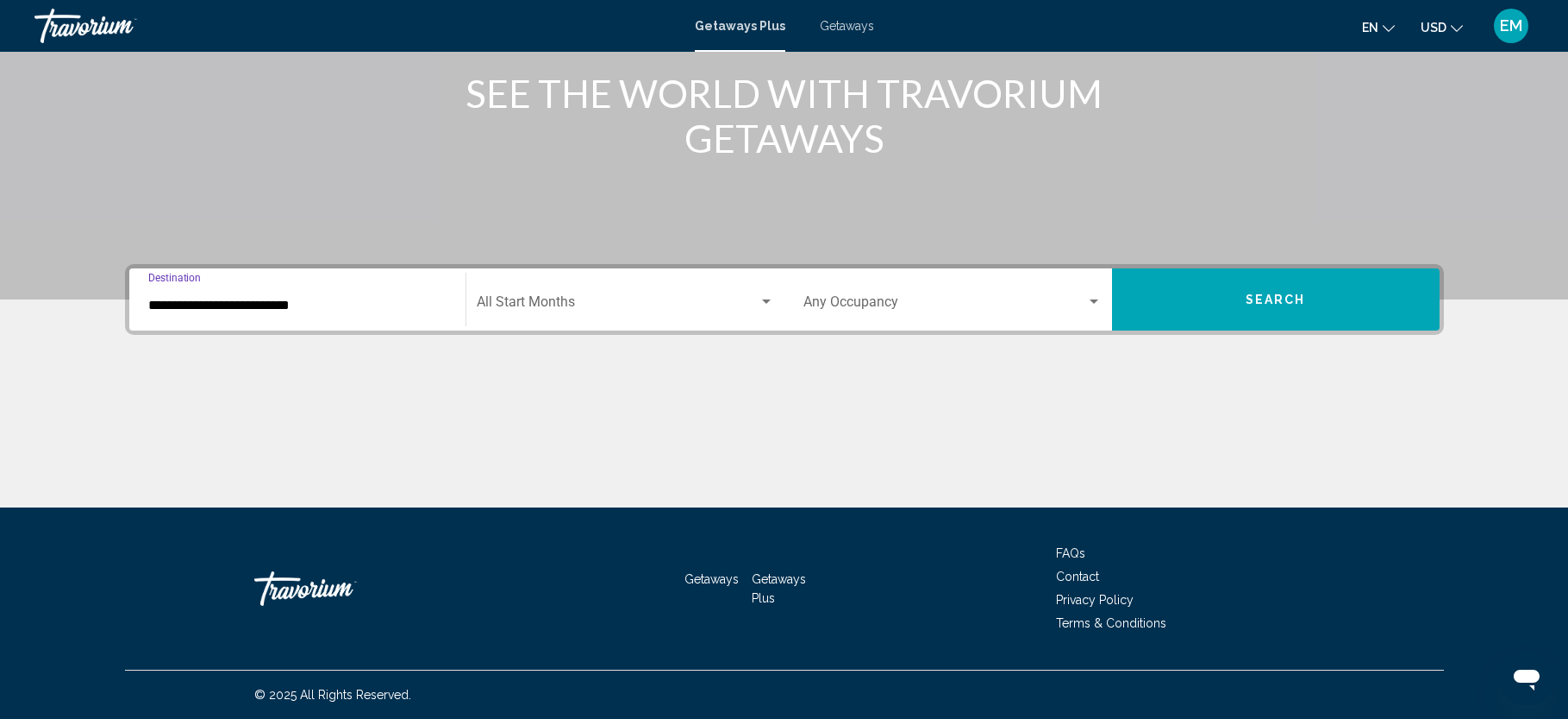
click at [694, 303] on span "Search widget" at bounding box center [617, 306] width 282 height 15
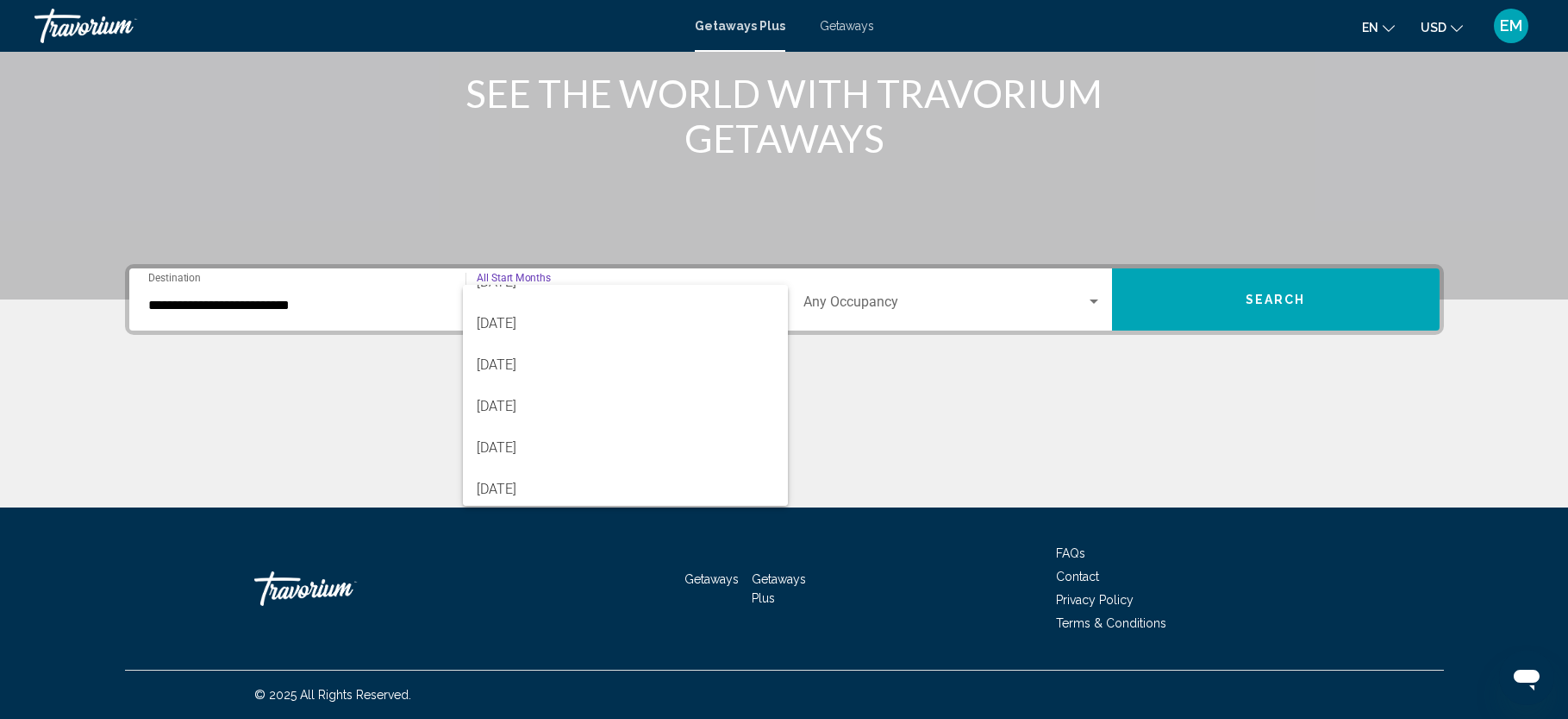
scroll to position [126, 0]
click at [609, 383] on span "[DATE]" at bounding box center [625, 386] width 298 height 41
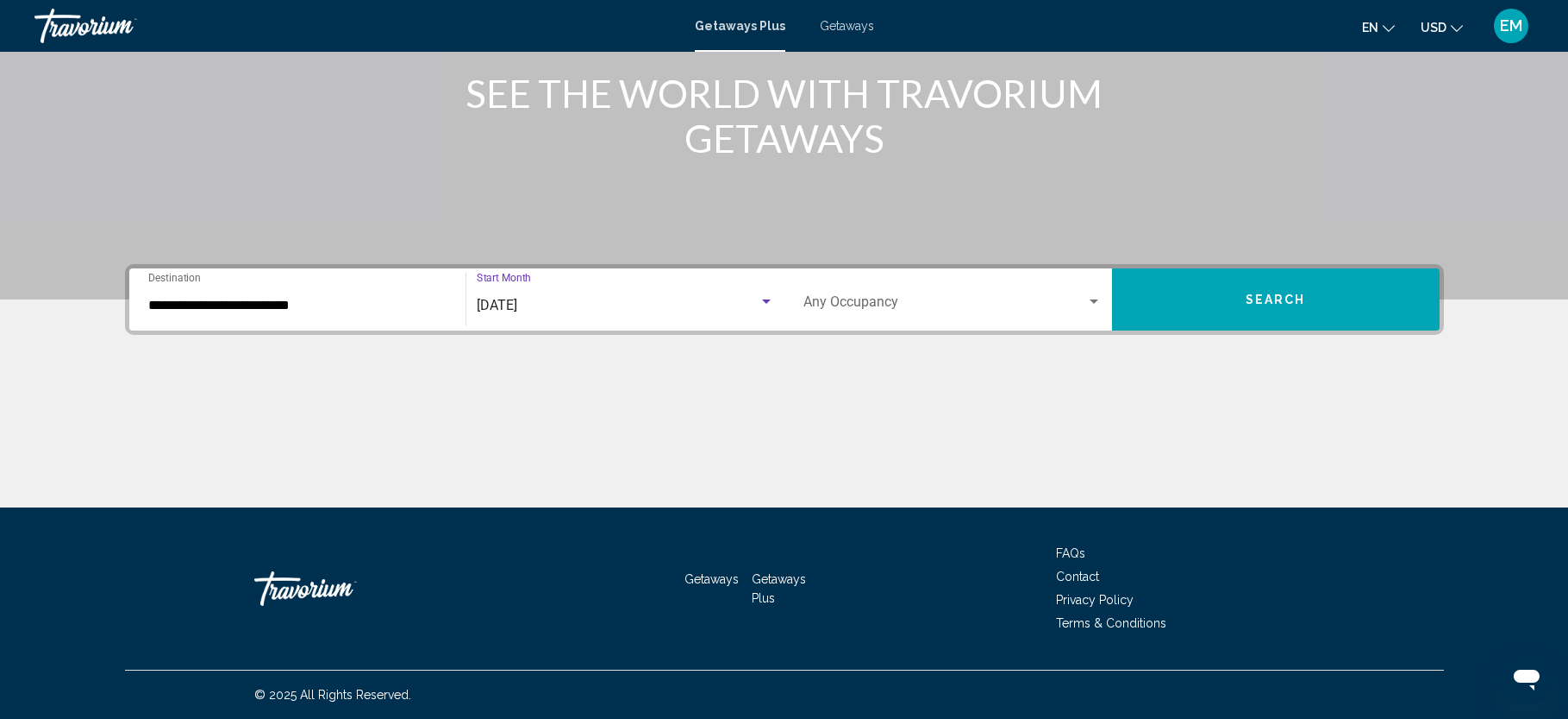
click at [1268, 302] on span "Search" at bounding box center [1275, 300] width 61 height 13
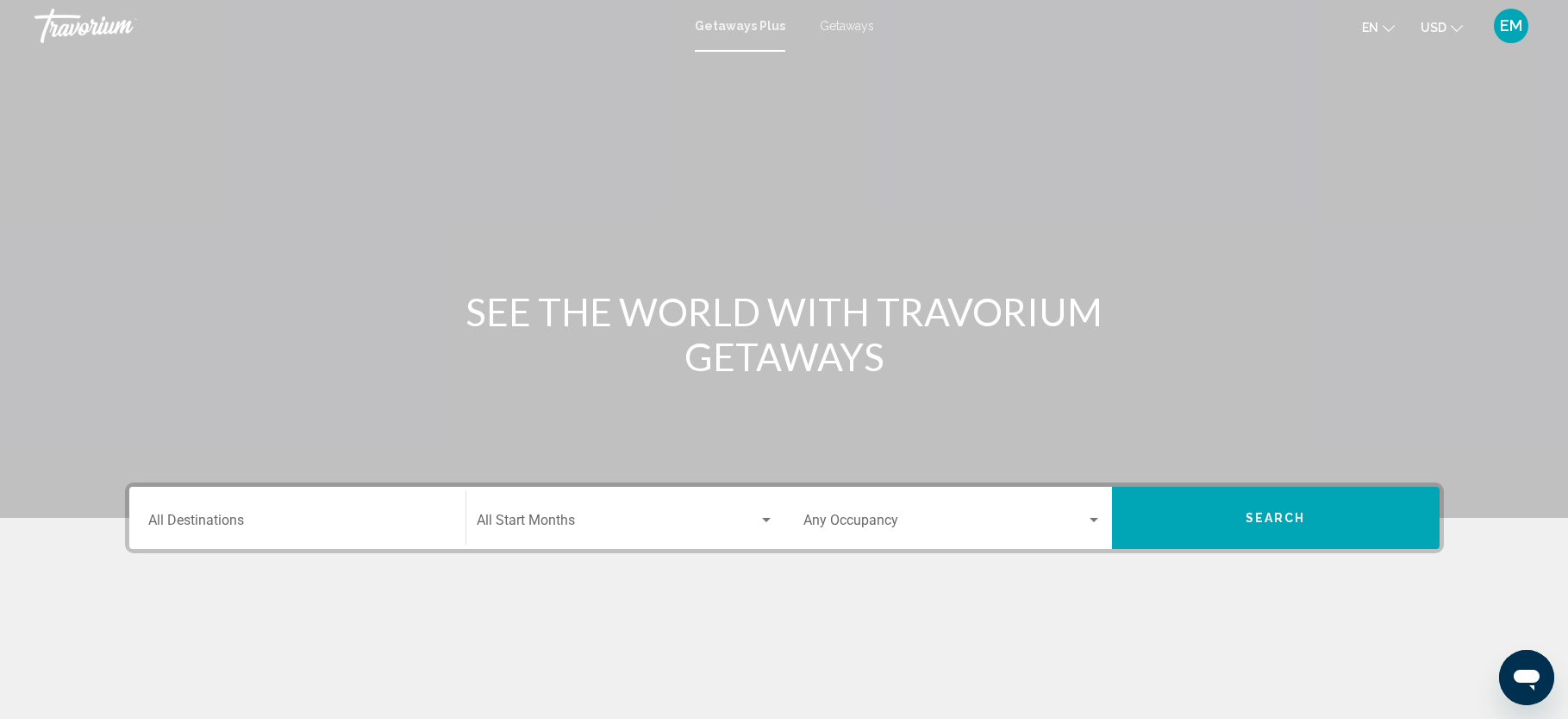
click at [191, 517] on input "Destination All Destinations" at bounding box center [298, 523] width 299 height 15
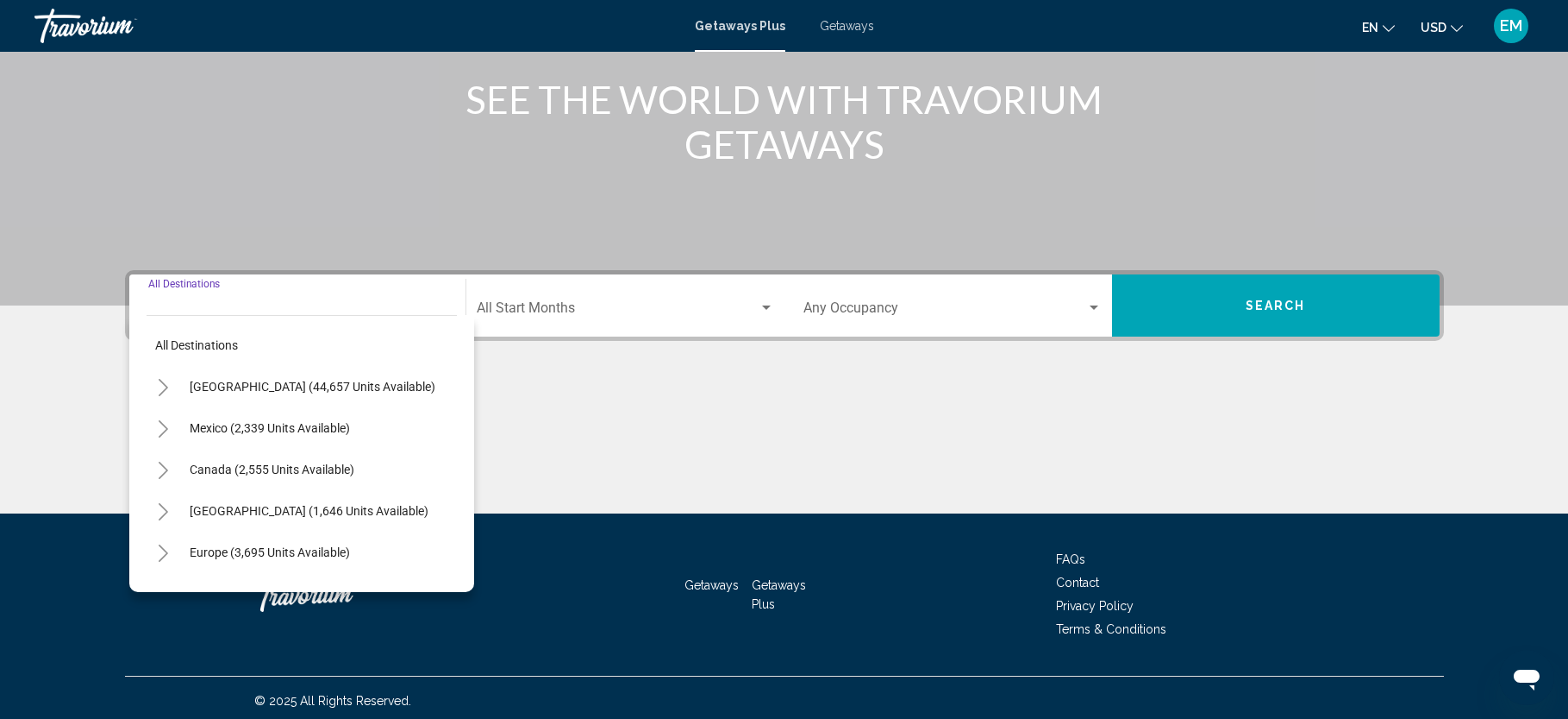
scroll to position [218, 0]
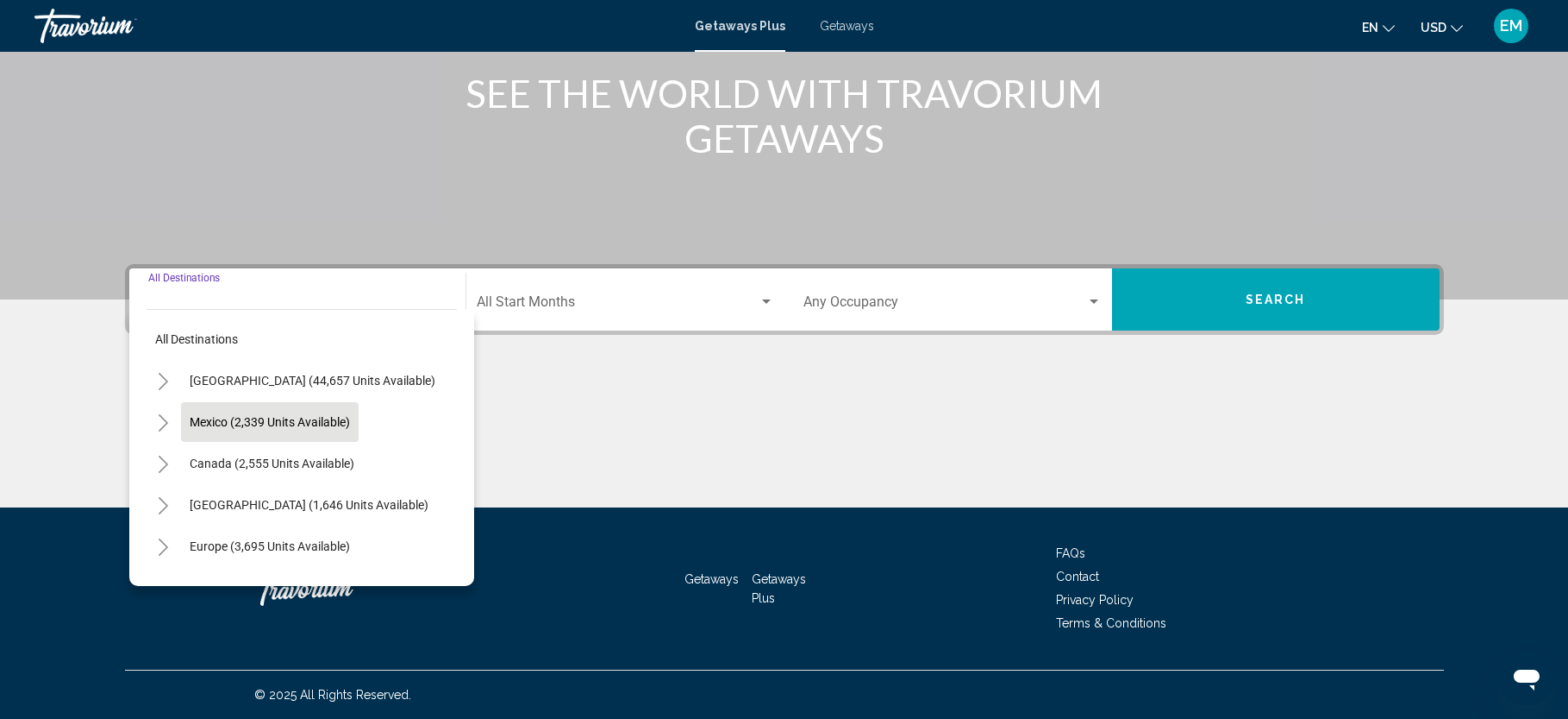
click at [273, 422] on span "Mexico (2,339 units available)" at bounding box center [270, 421] width 160 height 13
type input "**********"
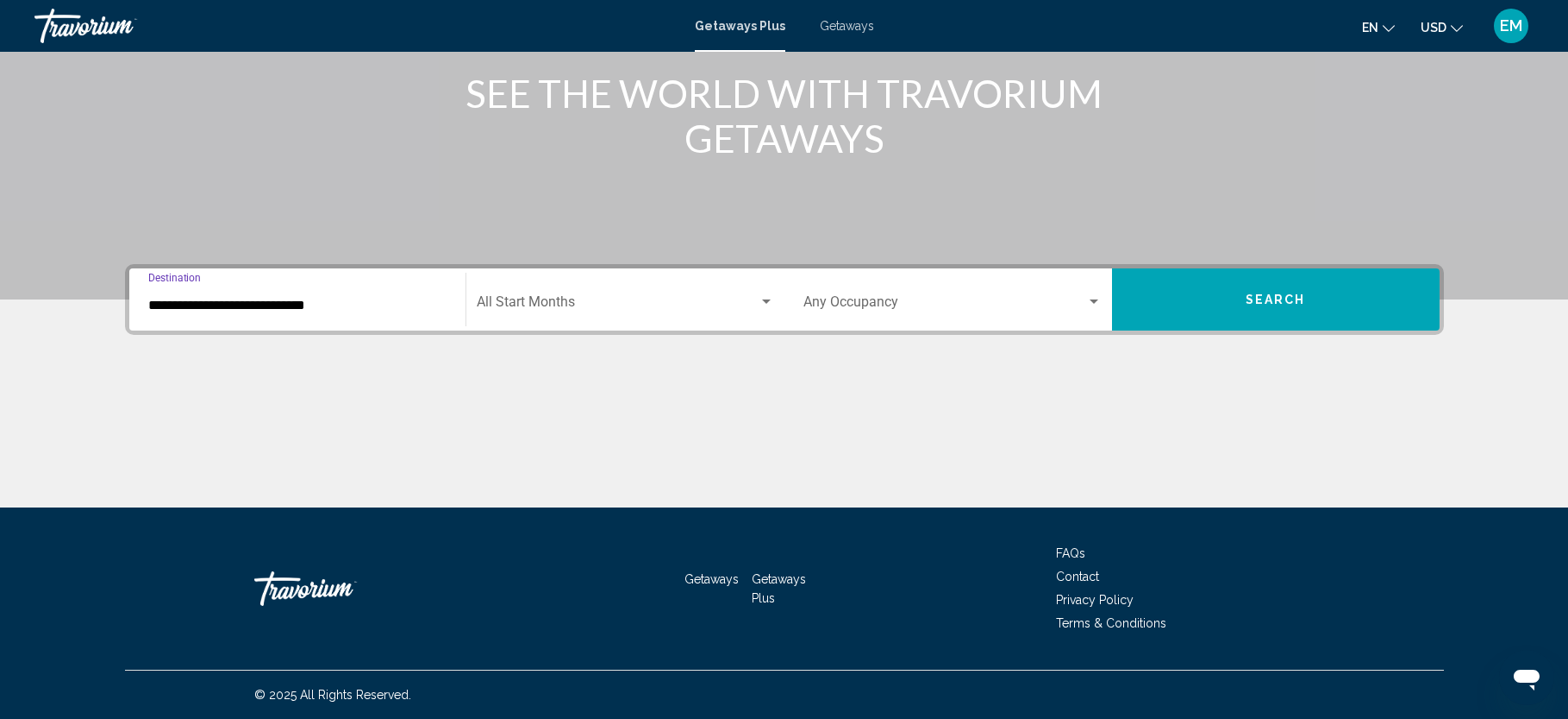
click at [736, 310] on span "Search widget" at bounding box center [617, 306] width 282 height 15
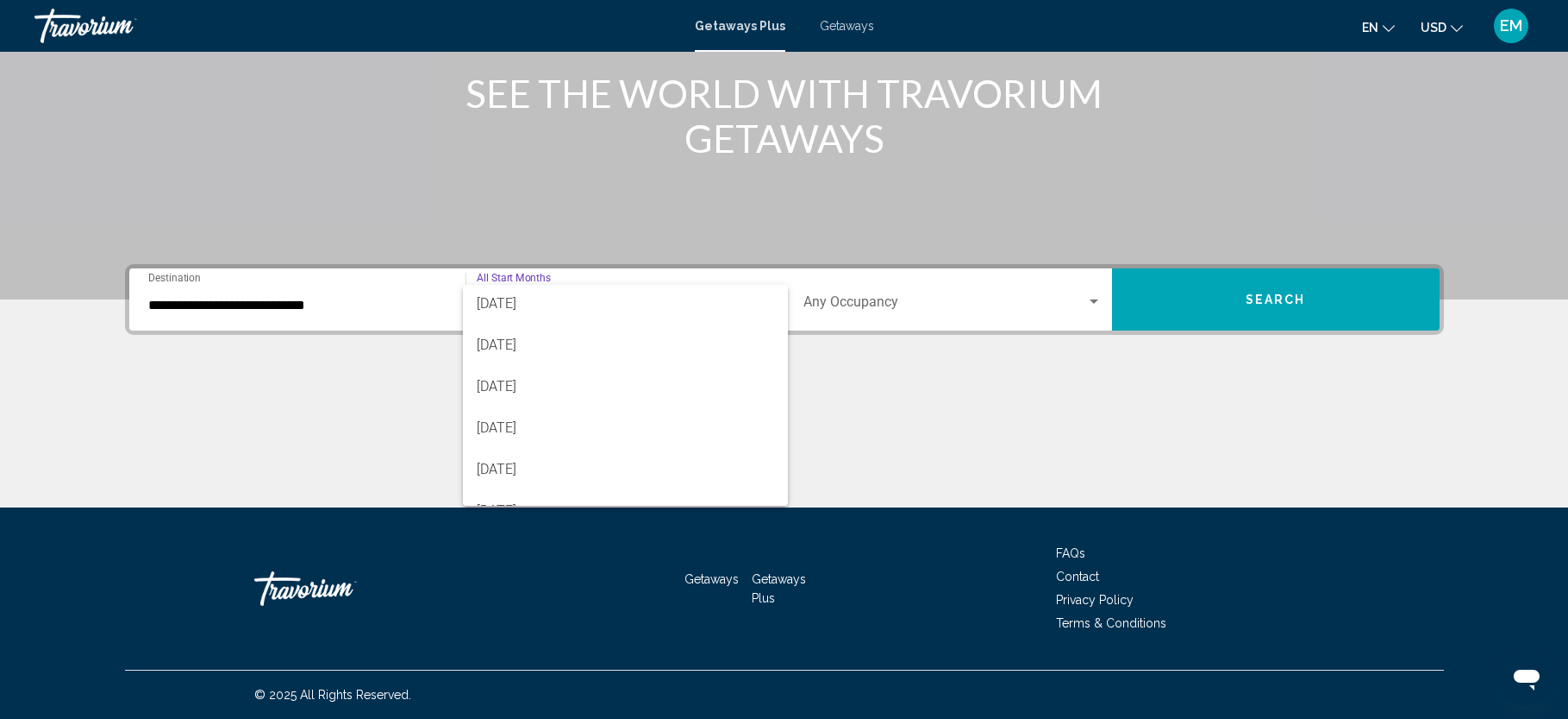
scroll to position [146, 0]
click at [667, 366] on span "[DATE]" at bounding box center [625, 366] width 298 height 41
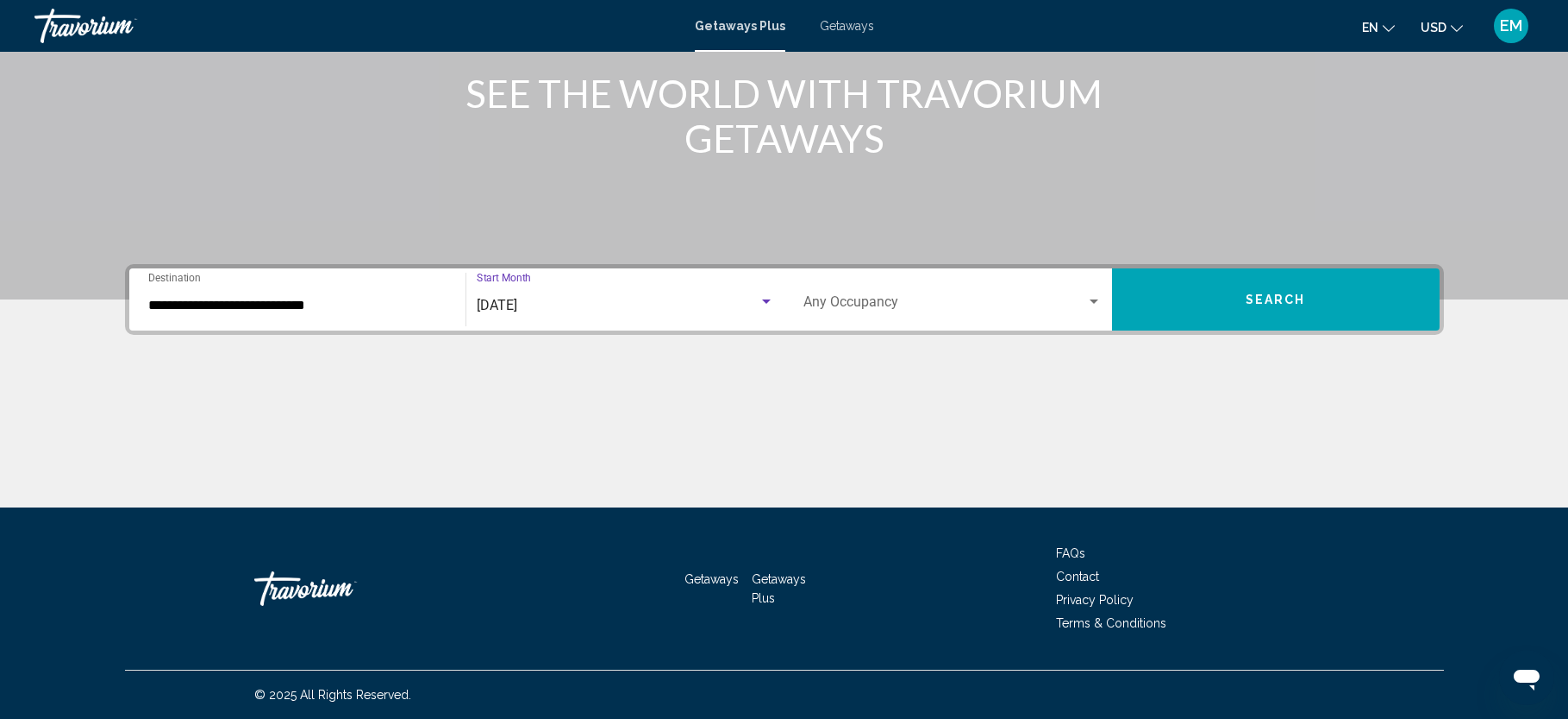
click at [1288, 300] on span "Search" at bounding box center [1275, 300] width 61 height 13
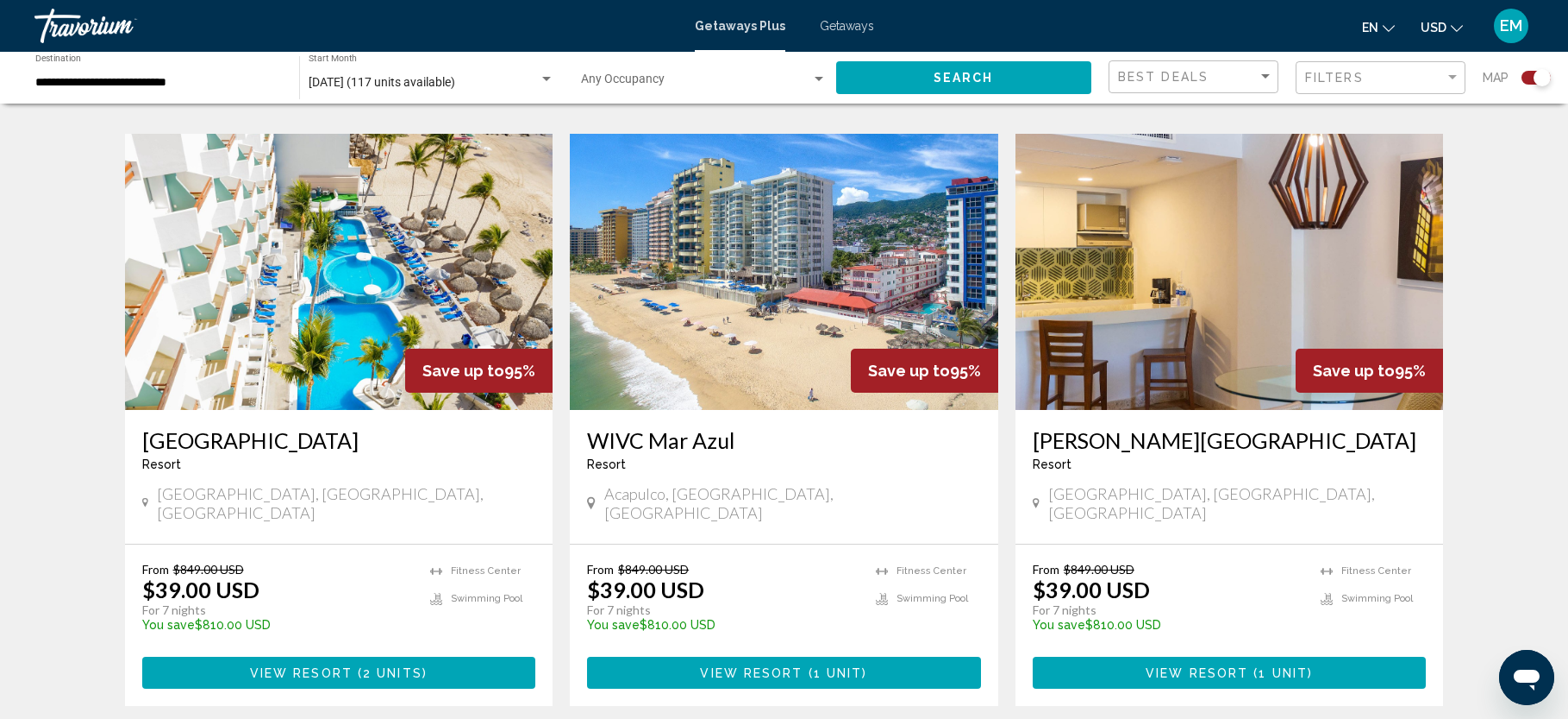
scroll to position [2517, 0]
